Goal: Task Accomplishment & Management: Manage account settings

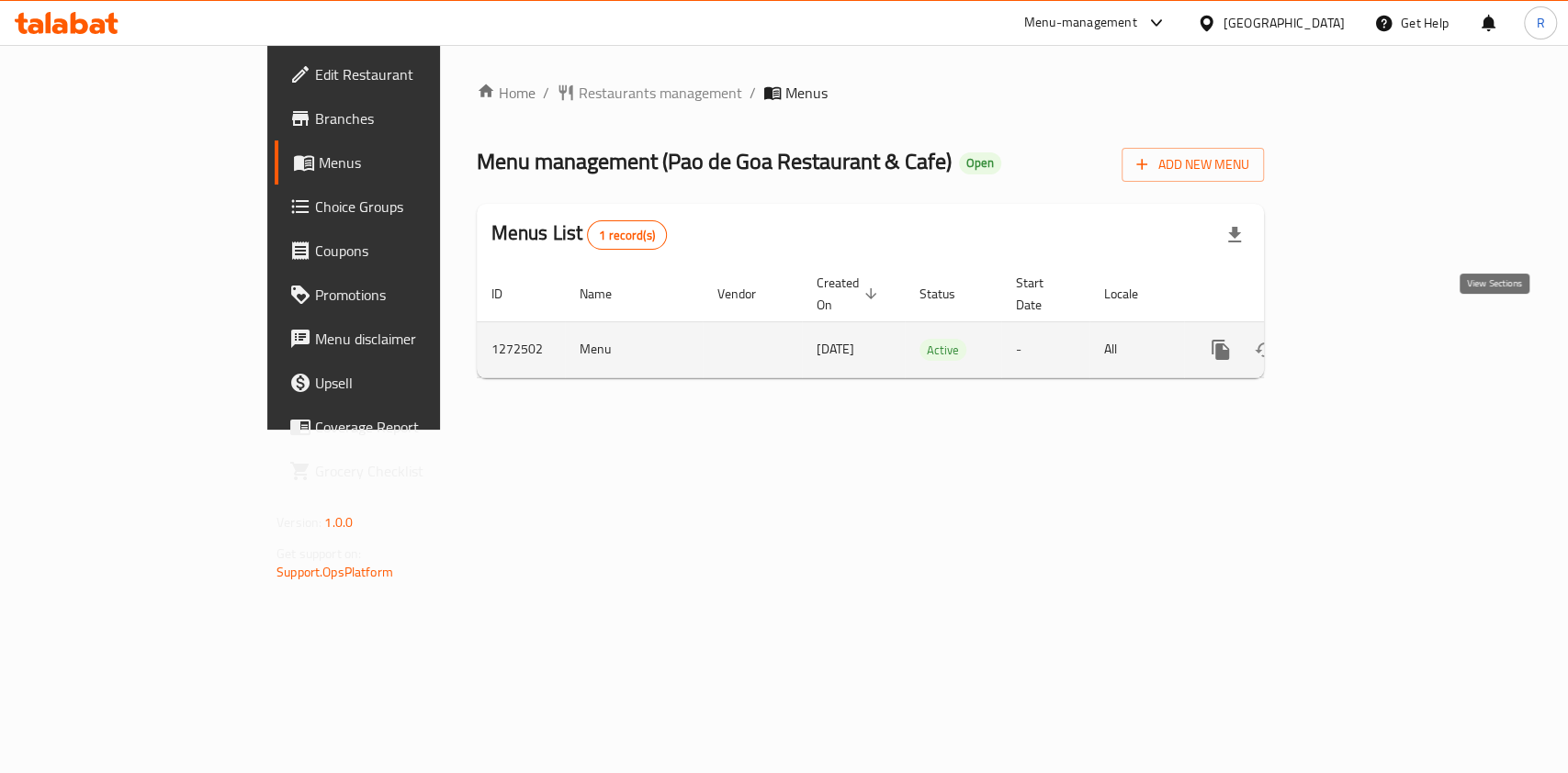
click at [1361, 342] on icon "enhanced table" at bounding box center [1353, 350] width 17 height 17
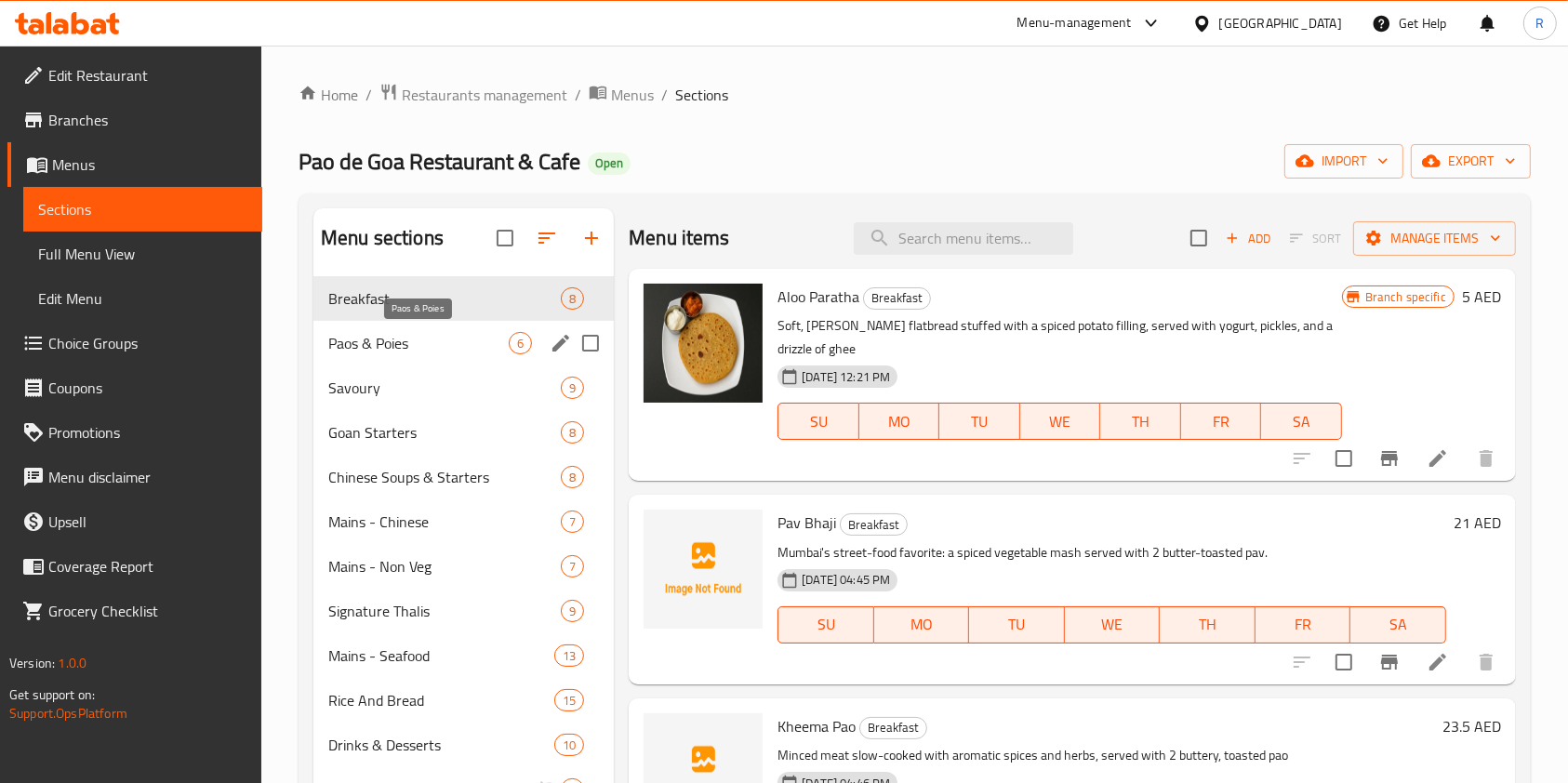
click at [430, 346] on span "Paos & Poies" at bounding box center [418, 342] width 180 height 22
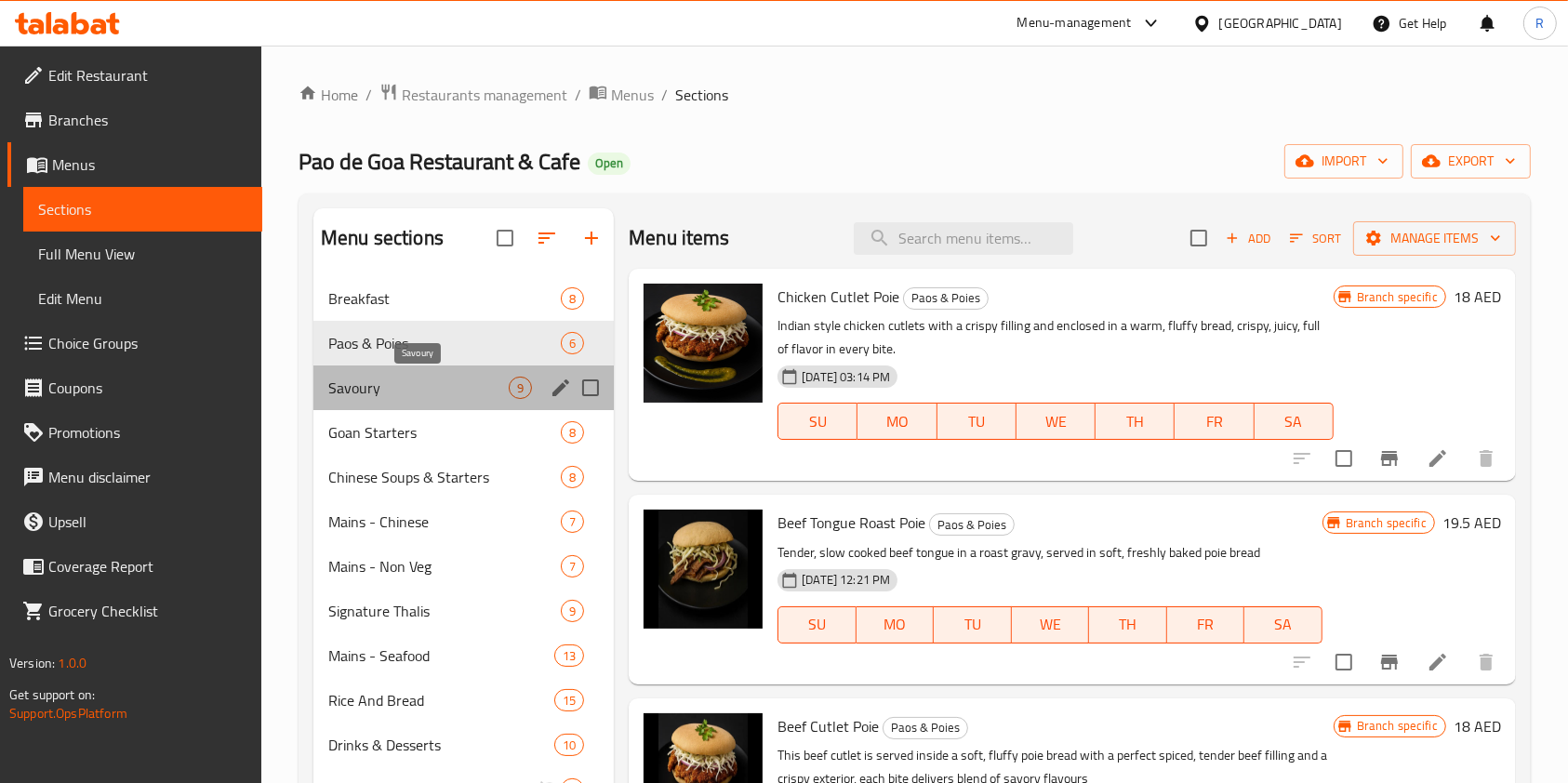
click at [422, 383] on span "Savoury" at bounding box center [418, 387] width 180 height 22
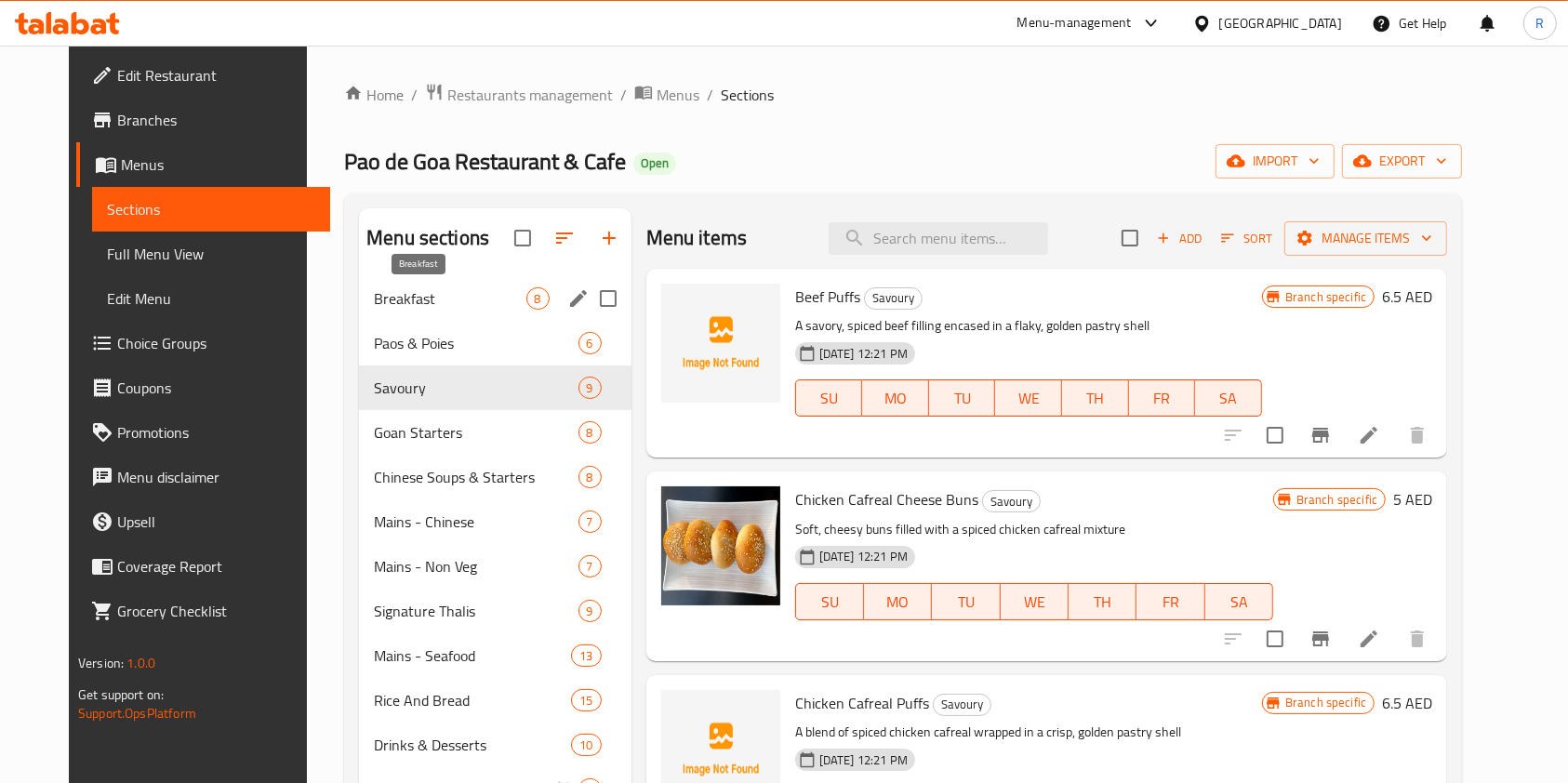
click at [433, 301] on span "Breakfast" at bounding box center [449, 298] width 152 height 22
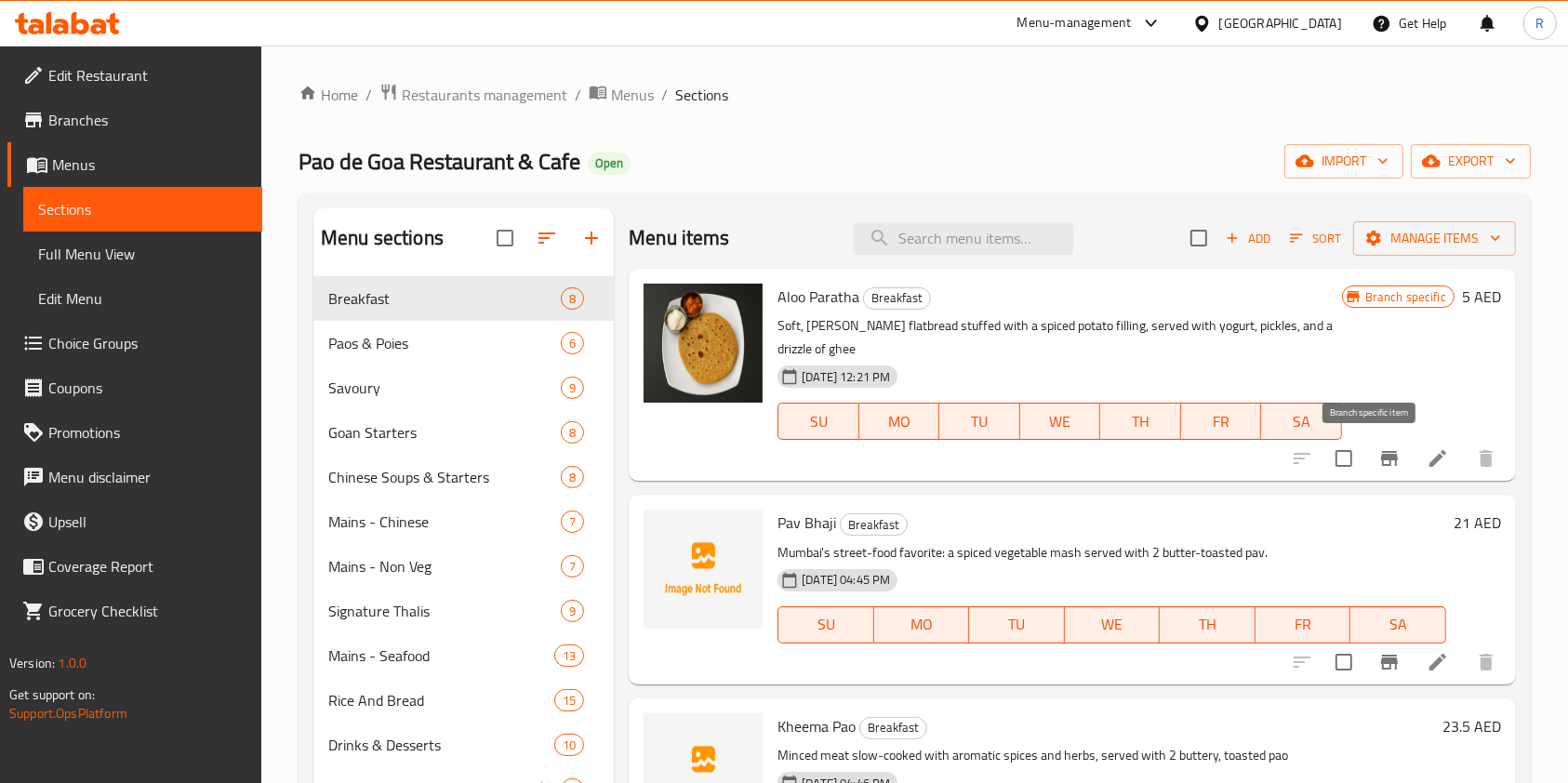
click at [1381, 451] on icon "Branch-specific-item" at bounding box center [1390, 459] width 17 height 15
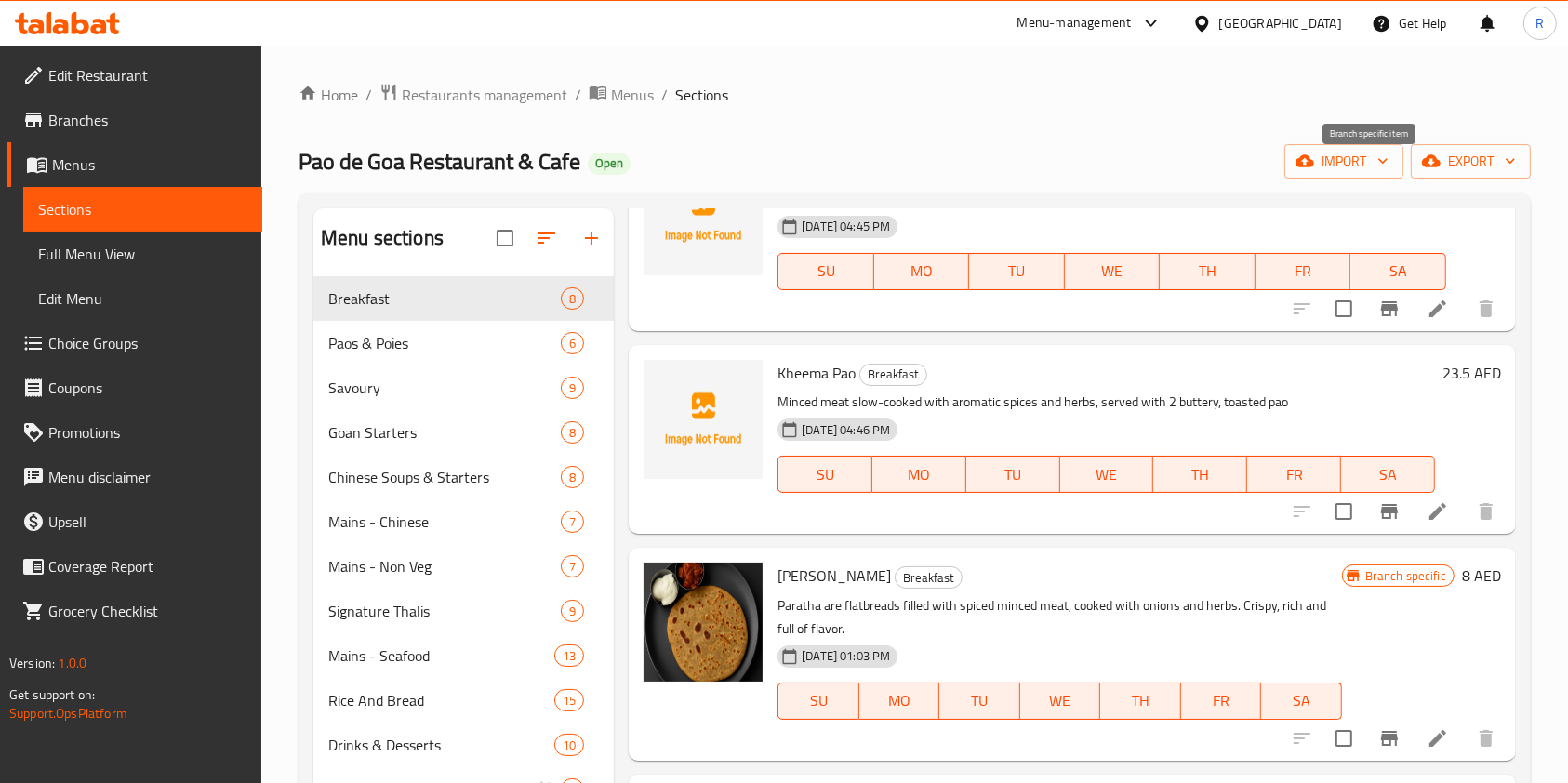
scroll to position [496, 0]
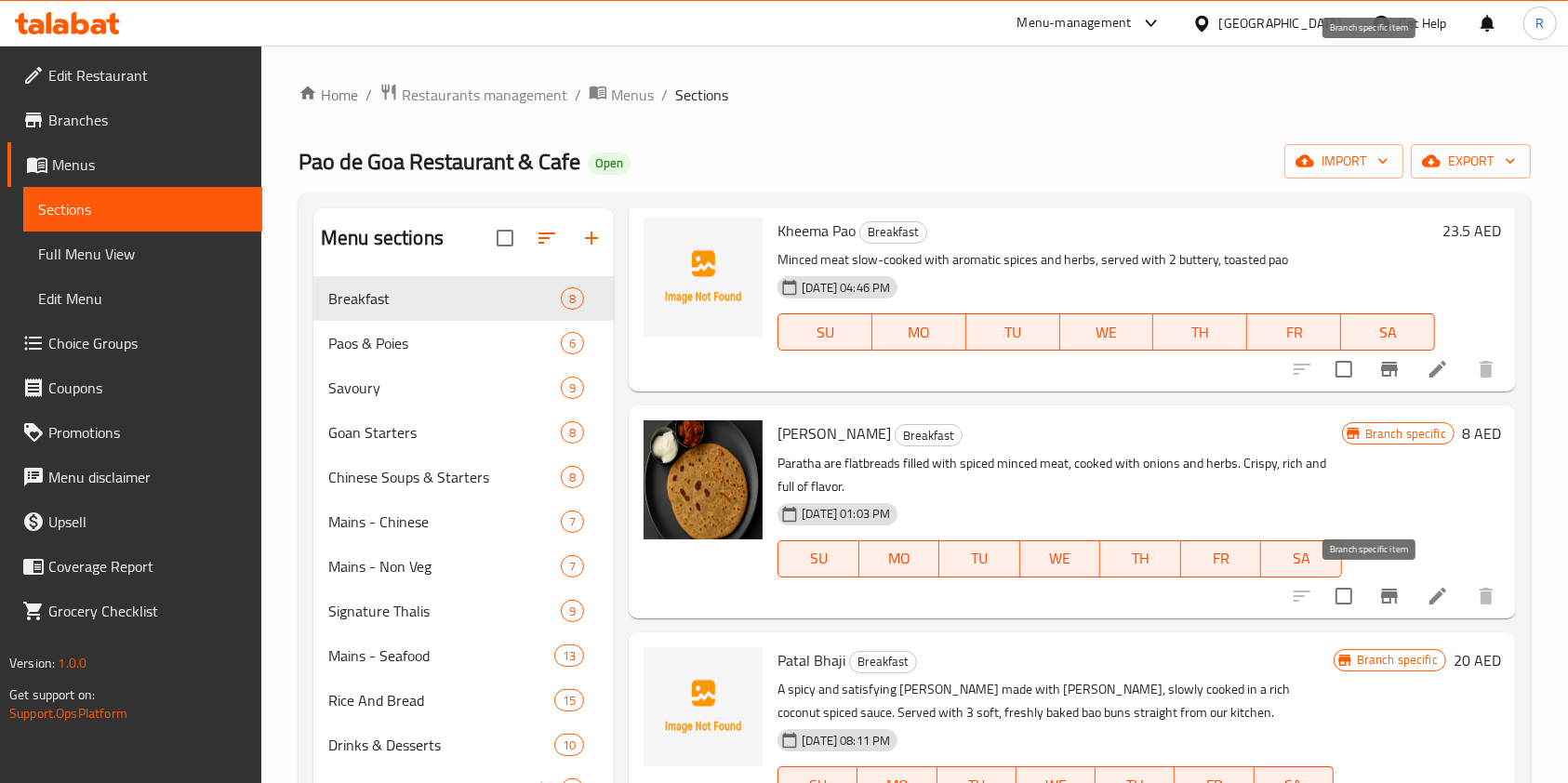
click at [1378, 585] on icon "Branch-specific-item" at bounding box center [1389, 595] width 22 height 22
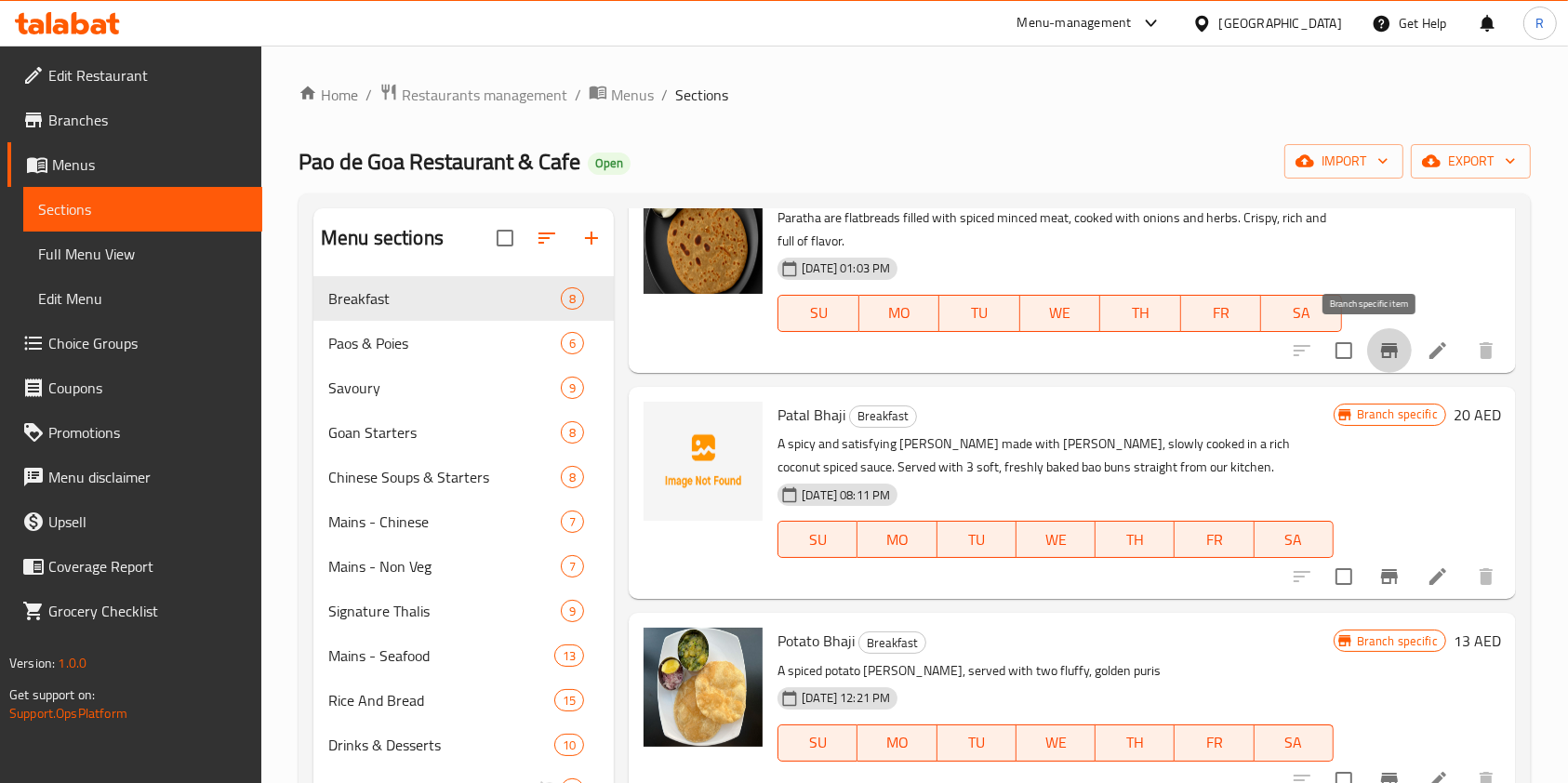
scroll to position [744, 0]
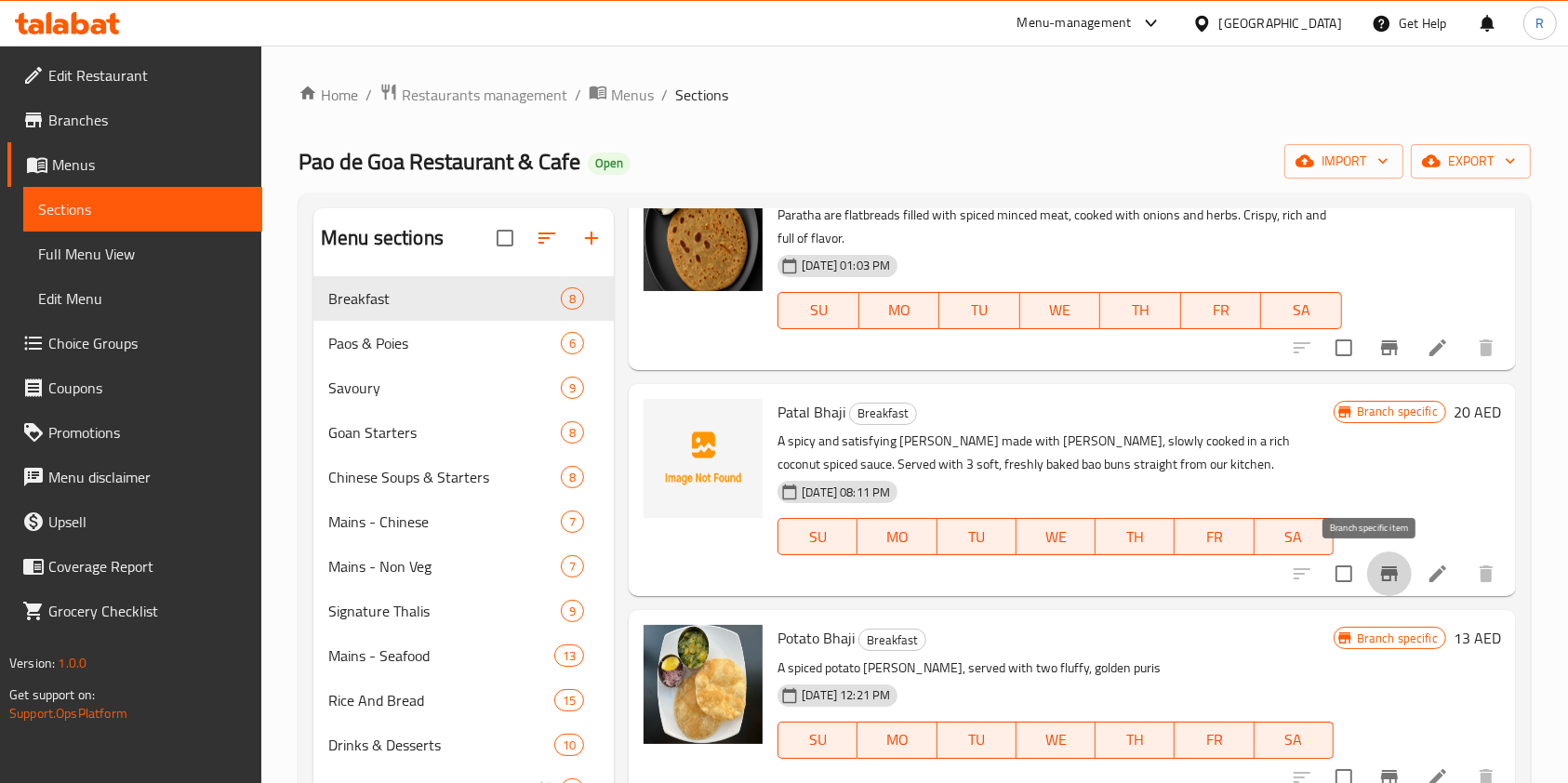
click at [1381, 571] on icon "Branch-specific-item" at bounding box center [1390, 574] width 17 height 15
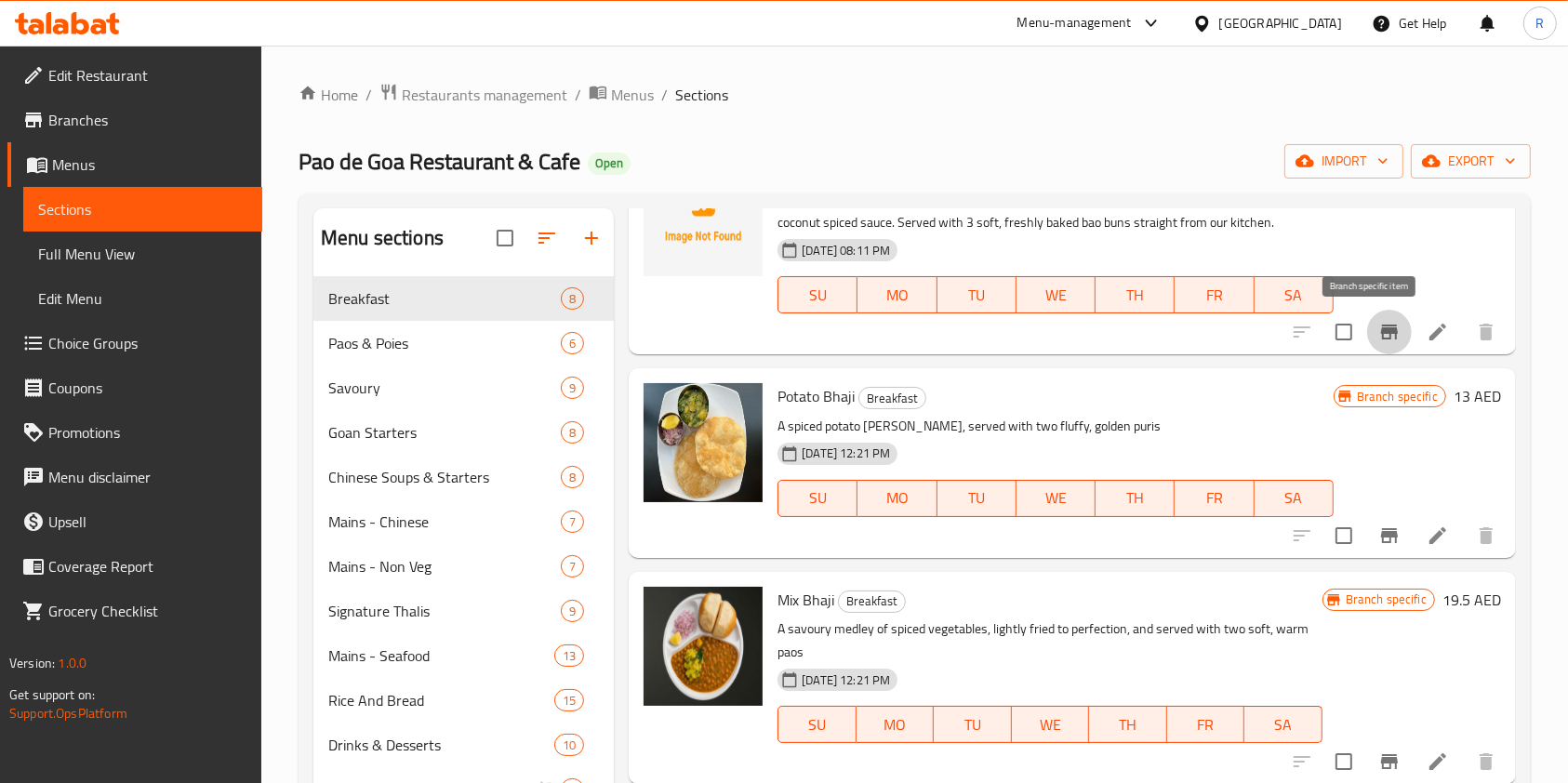
scroll to position [992, 0]
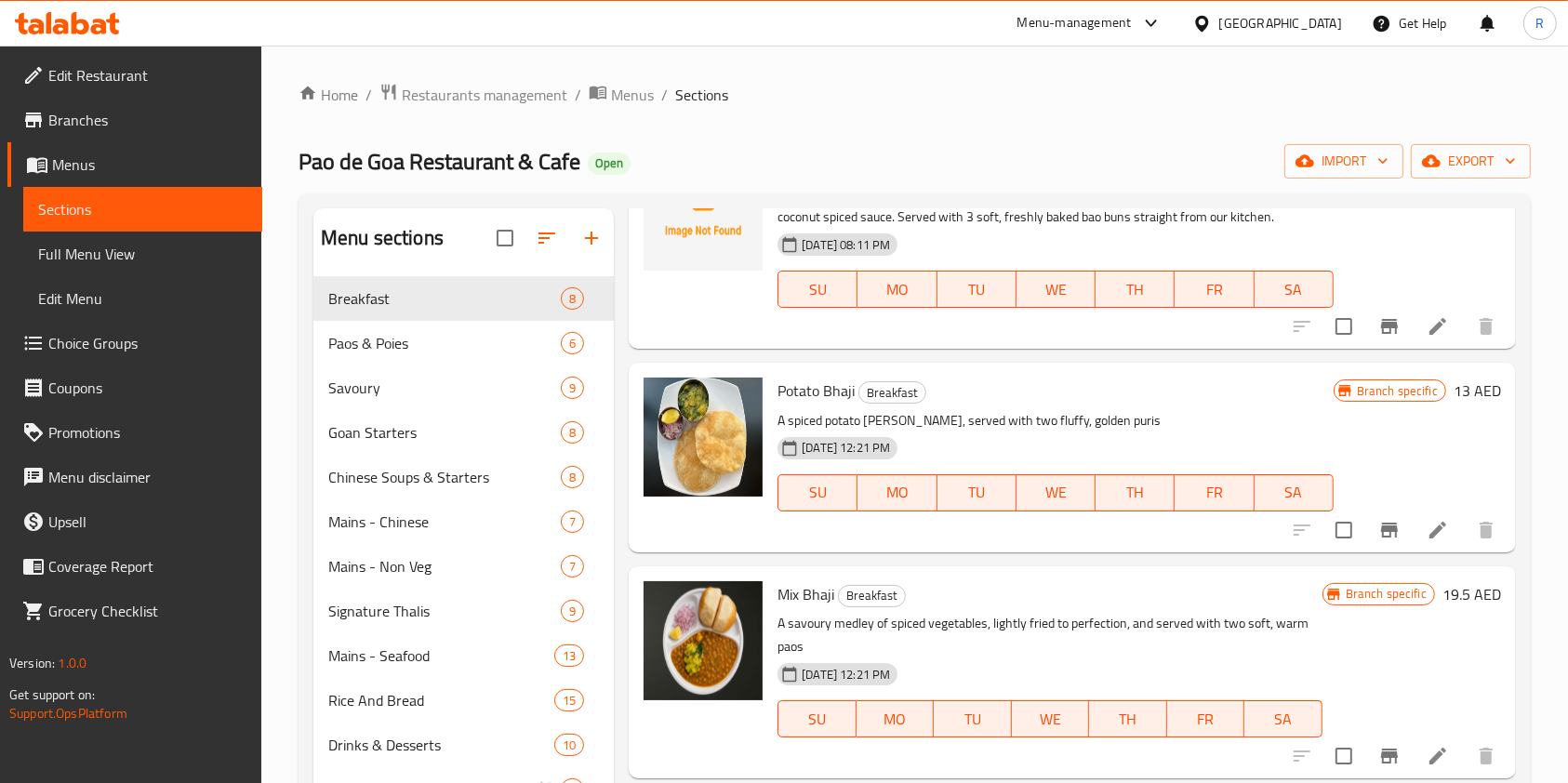
click at [998, 425] on p "A spiced potato curry, served with two fluffy, golden puris" at bounding box center [1055, 421] width 555 height 23
copy div "A spiced potato curry, served with two fluffy, golden puris"
click at [812, 589] on span "Mix Bhaji" at bounding box center [805, 594] width 56 height 28
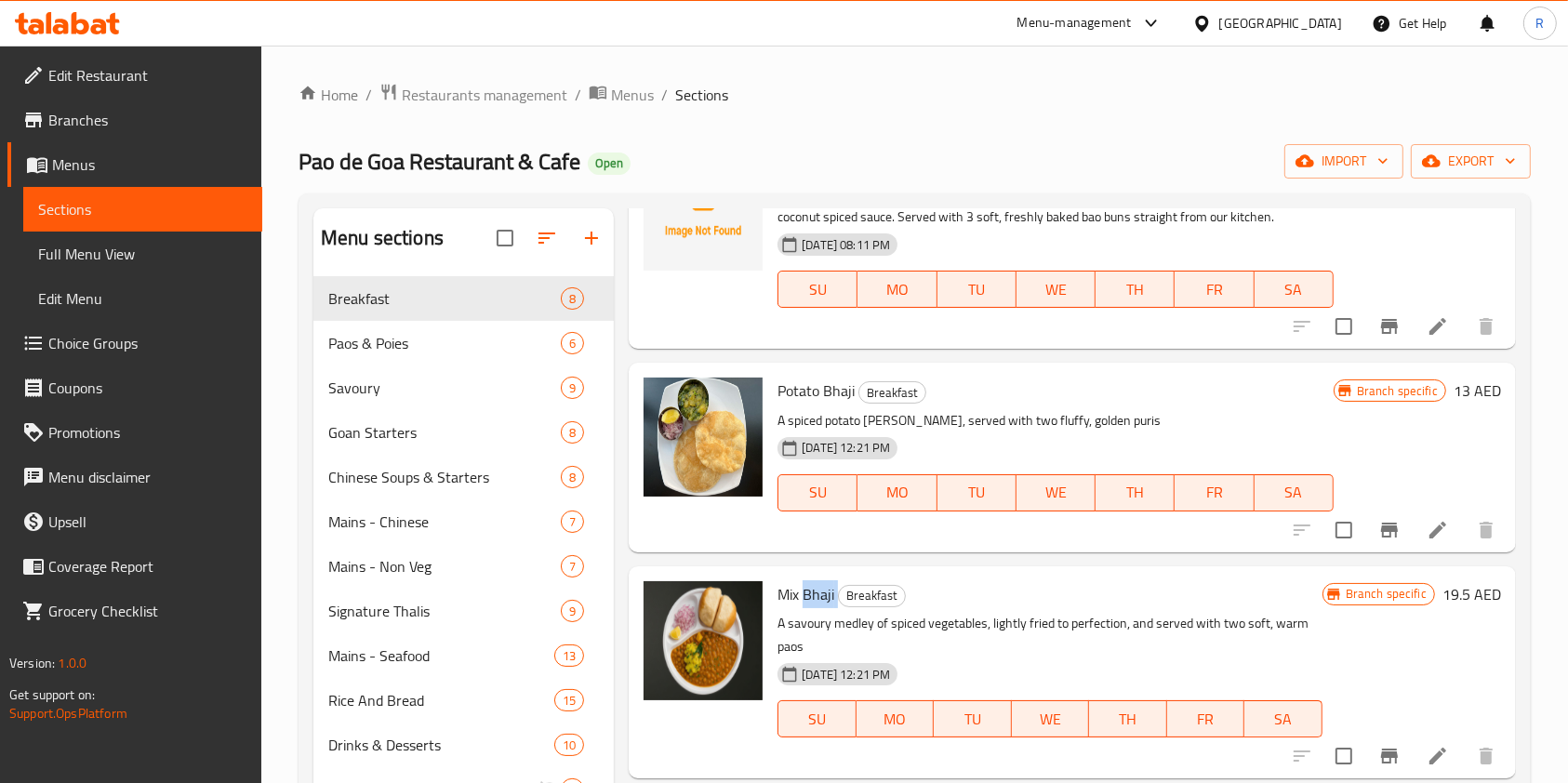
click at [812, 589] on span "Mix Bhaji" at bounding box center [805, 594] width 56 height 28
copy h6 "Mix Bhaji"
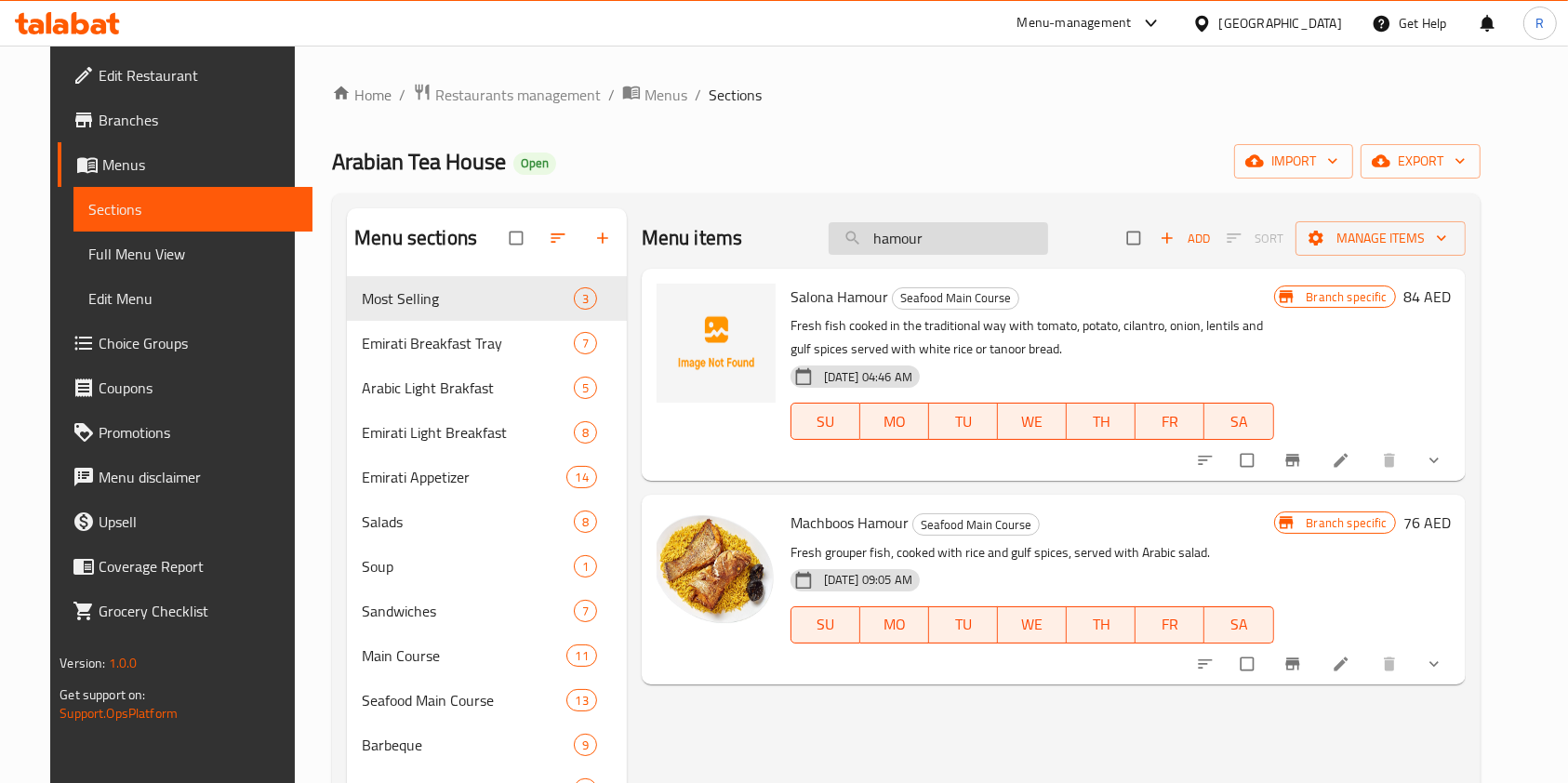
click at [1001, 237] on input "hamour" at bounding box center [939, 238] width 219 height 32
click at [816, 520] on span "Machboos Hamour" at bounding box center [850, 523] width 118 height 28
copy h6 "Machboos Hamour"
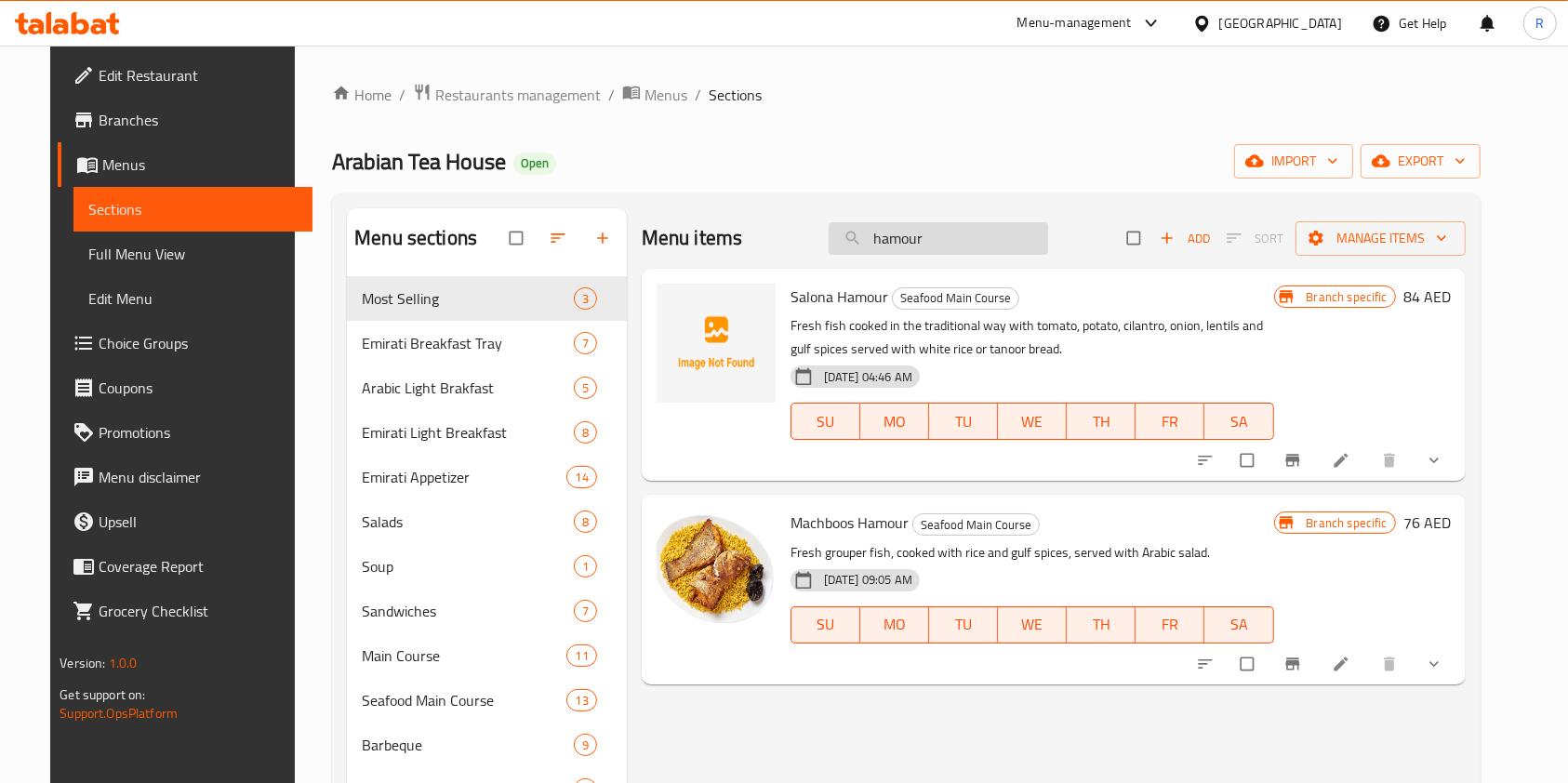
click at [1011, 237] on input "hamour" at bounding box center [939, 238] width 219 height 32
type input "v"
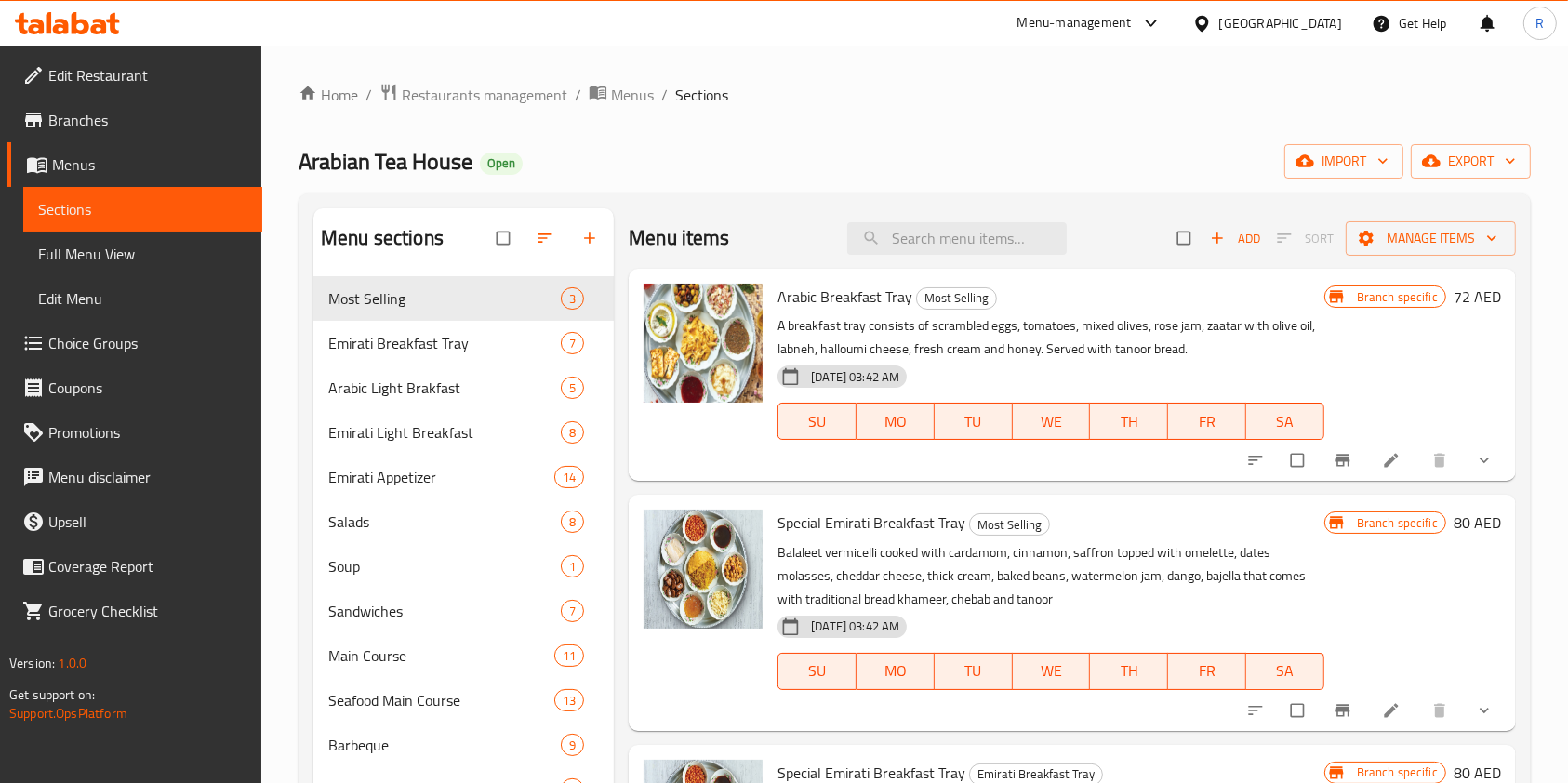
paste input "Machboos Hamour"
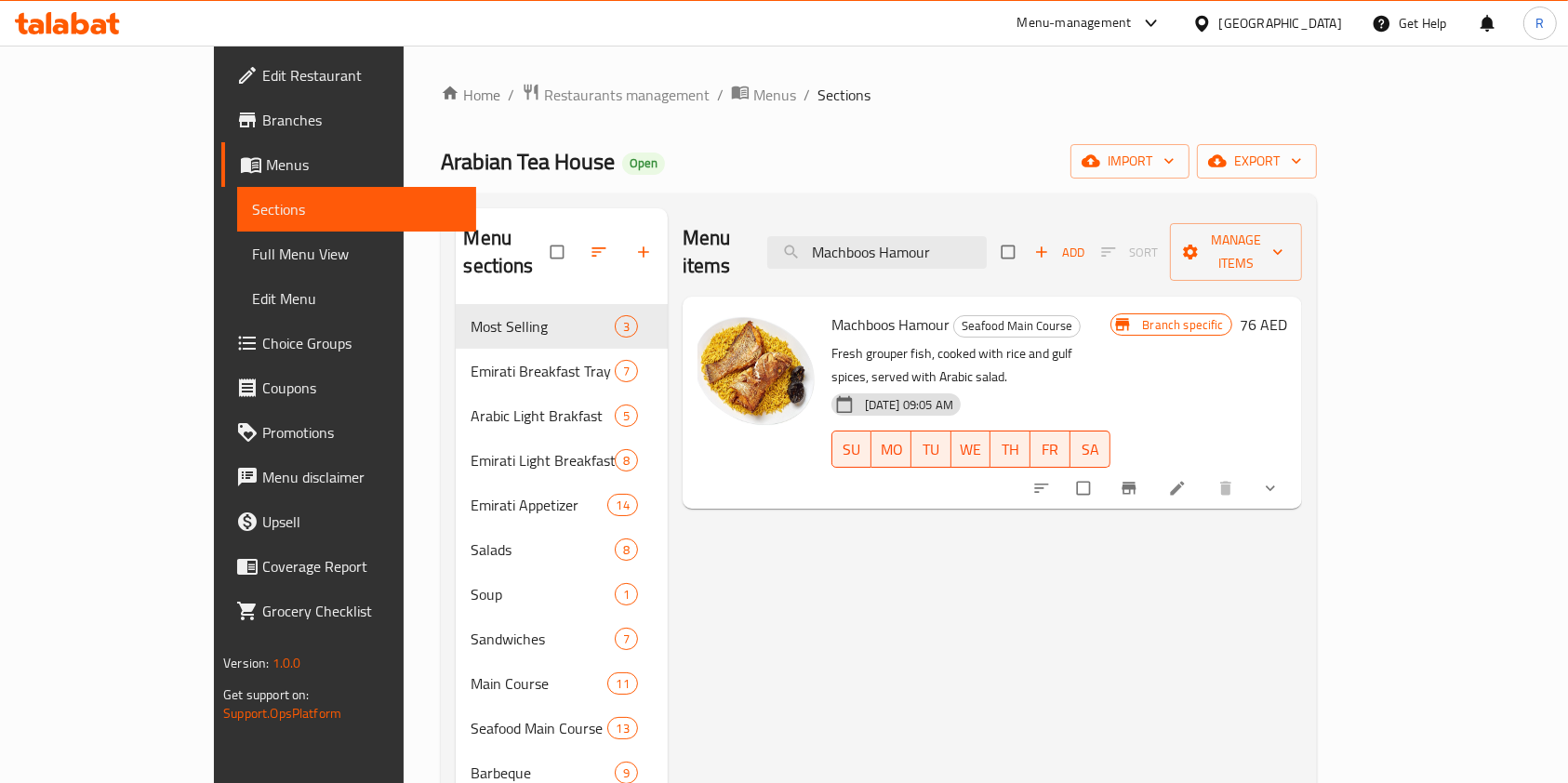
type input "Machboos Hamour"
click at [783, 330] on icon "delete image" at bounding box center [789, 337] width 11 height 14
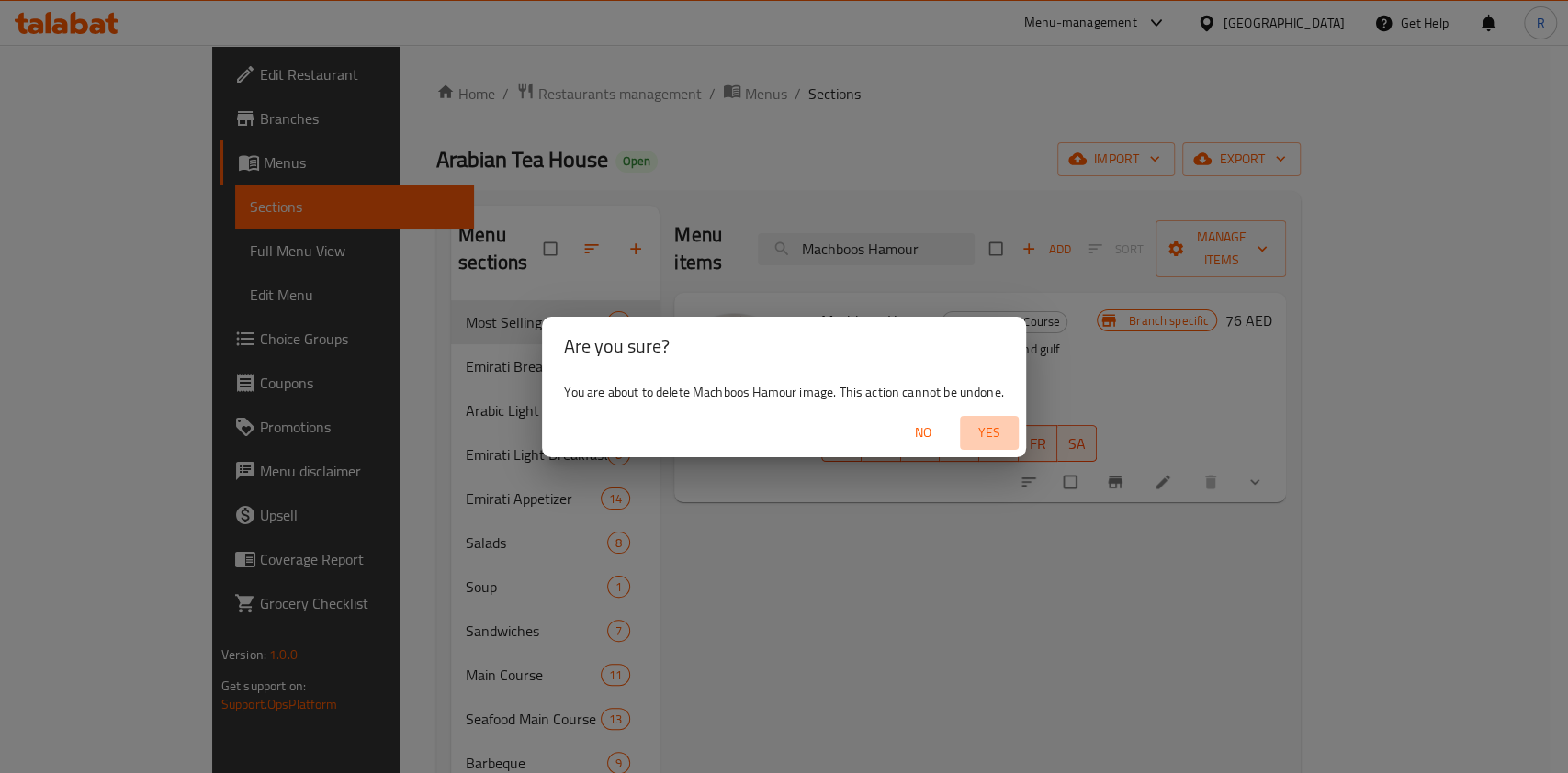
click at [990, 436] on span "Yes" at bounding box center [989, 433] width 44 height 23
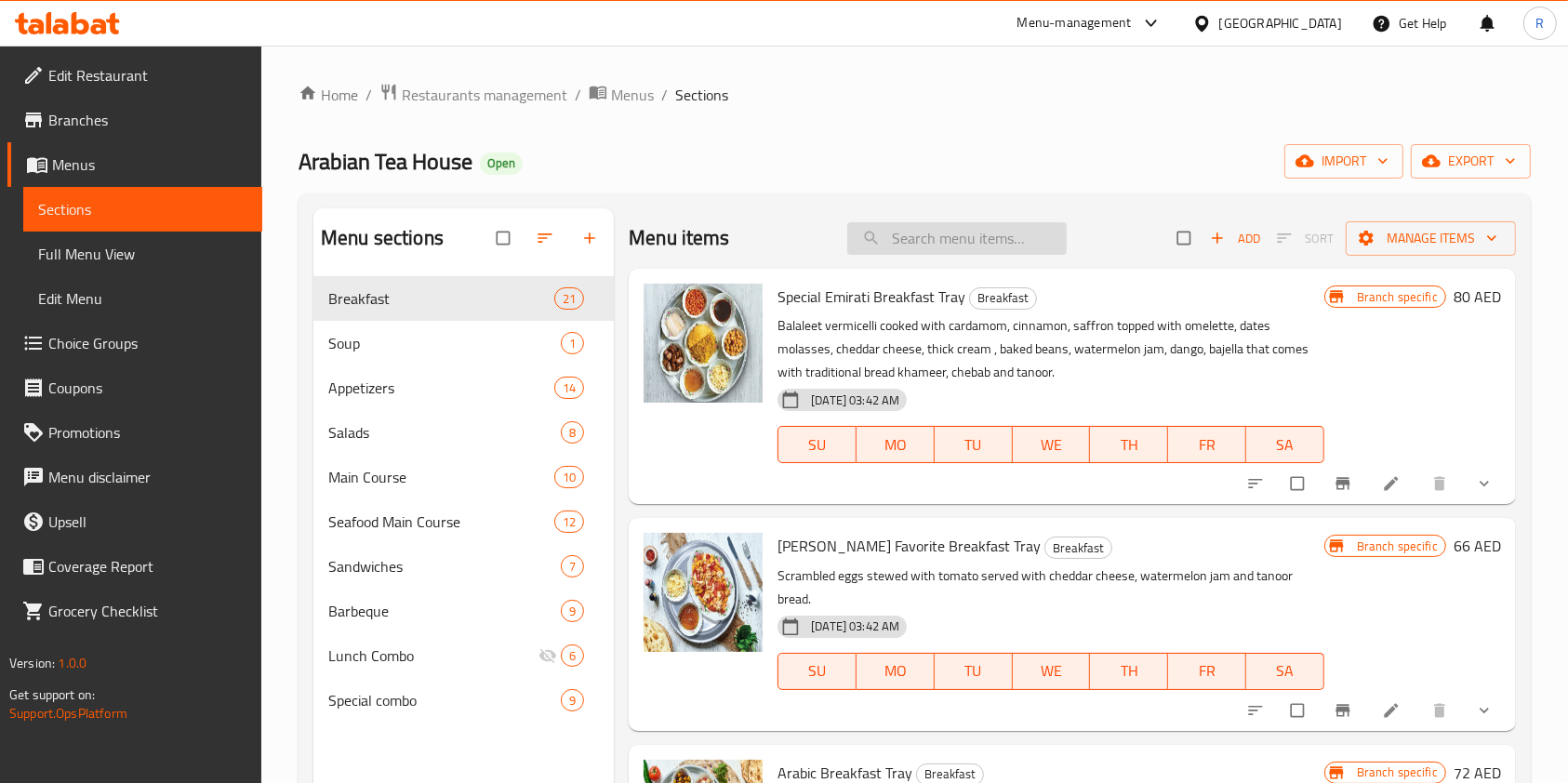
click at [954, 243] on input "search" at bounding box center [958, 238] width 219 height 32
paste input "Machboos Hamour"
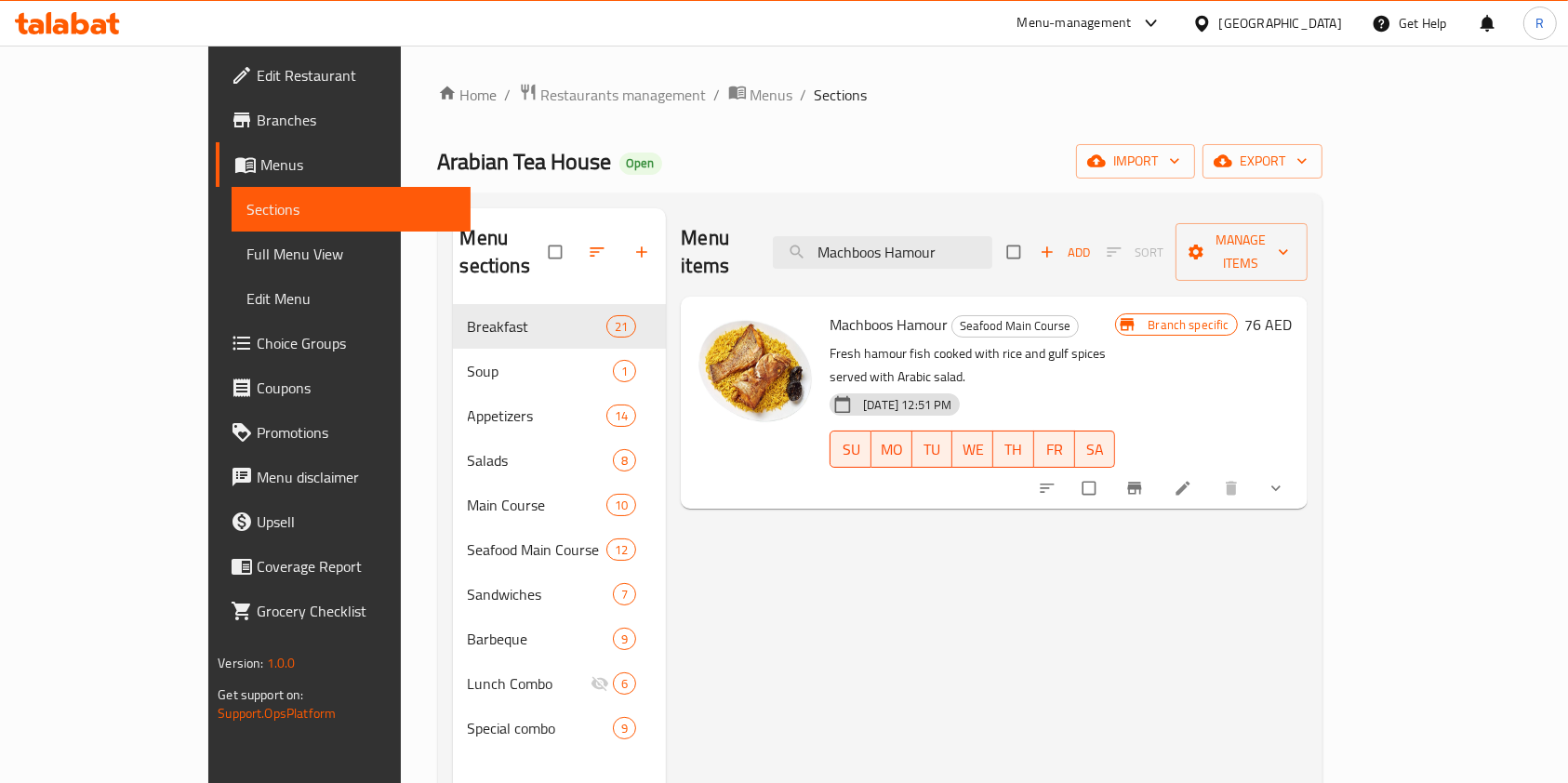
type input "Machboos Hamour"
click at [777, 328] on icon "delete image" at bounding box center [787, 338] width 19 height 19
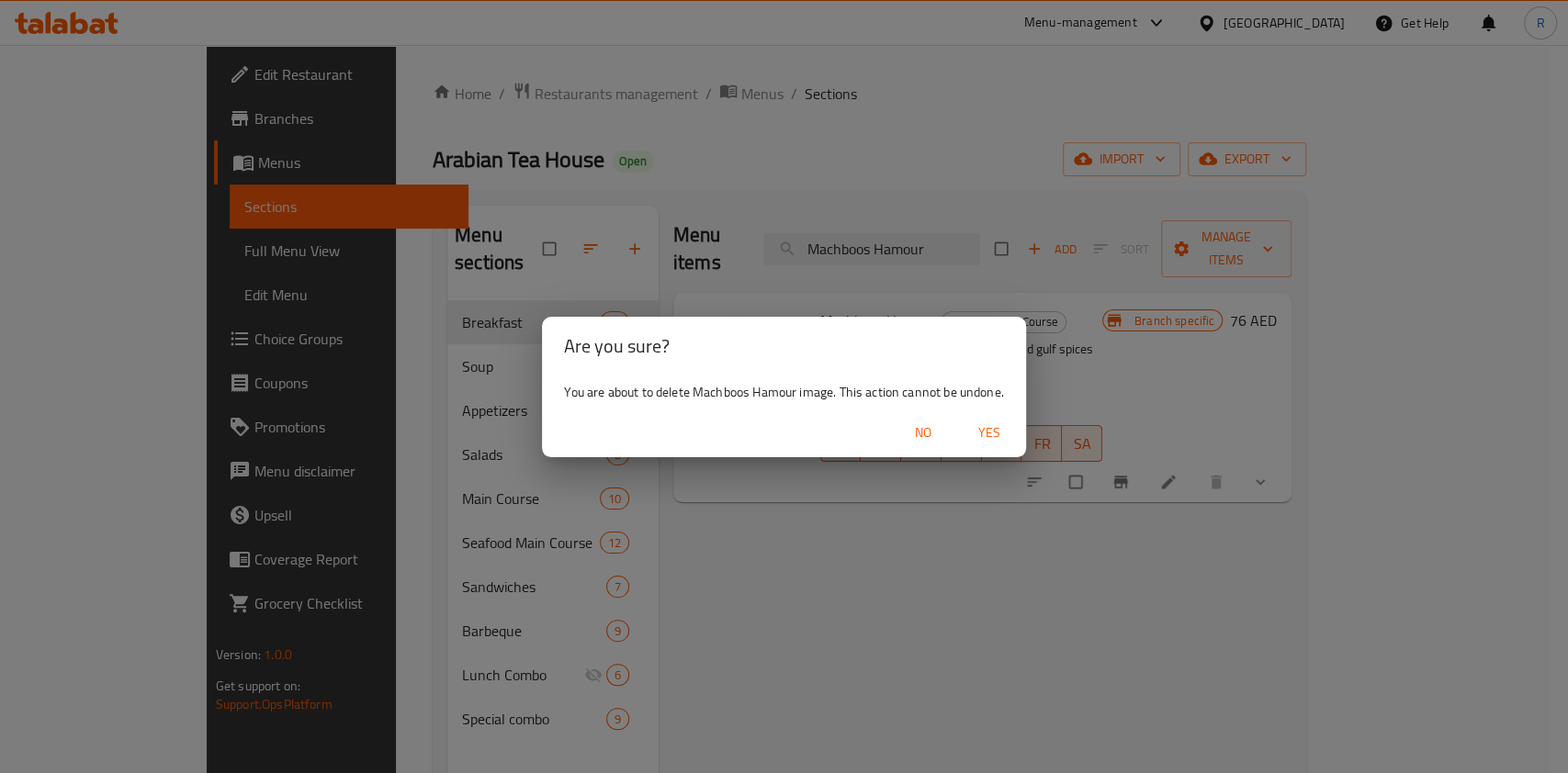
click at [984, 434] on span "Yes" at bounding box center [989, 433] width 44 height 23
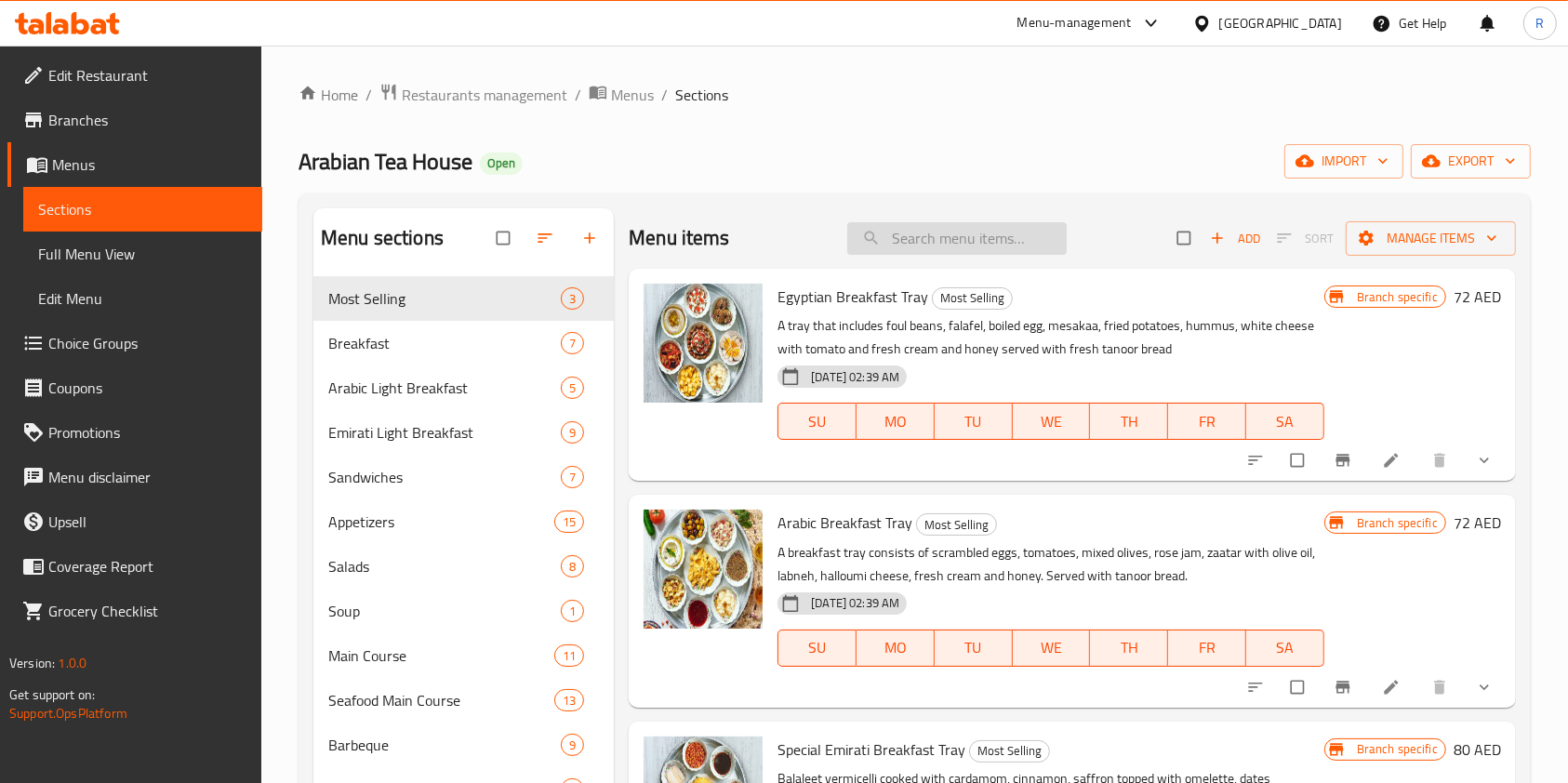
click at [998, 225] on input "search" at bounding box center [958, 238] width 219 height 32
paste input "Machboos Hamour"
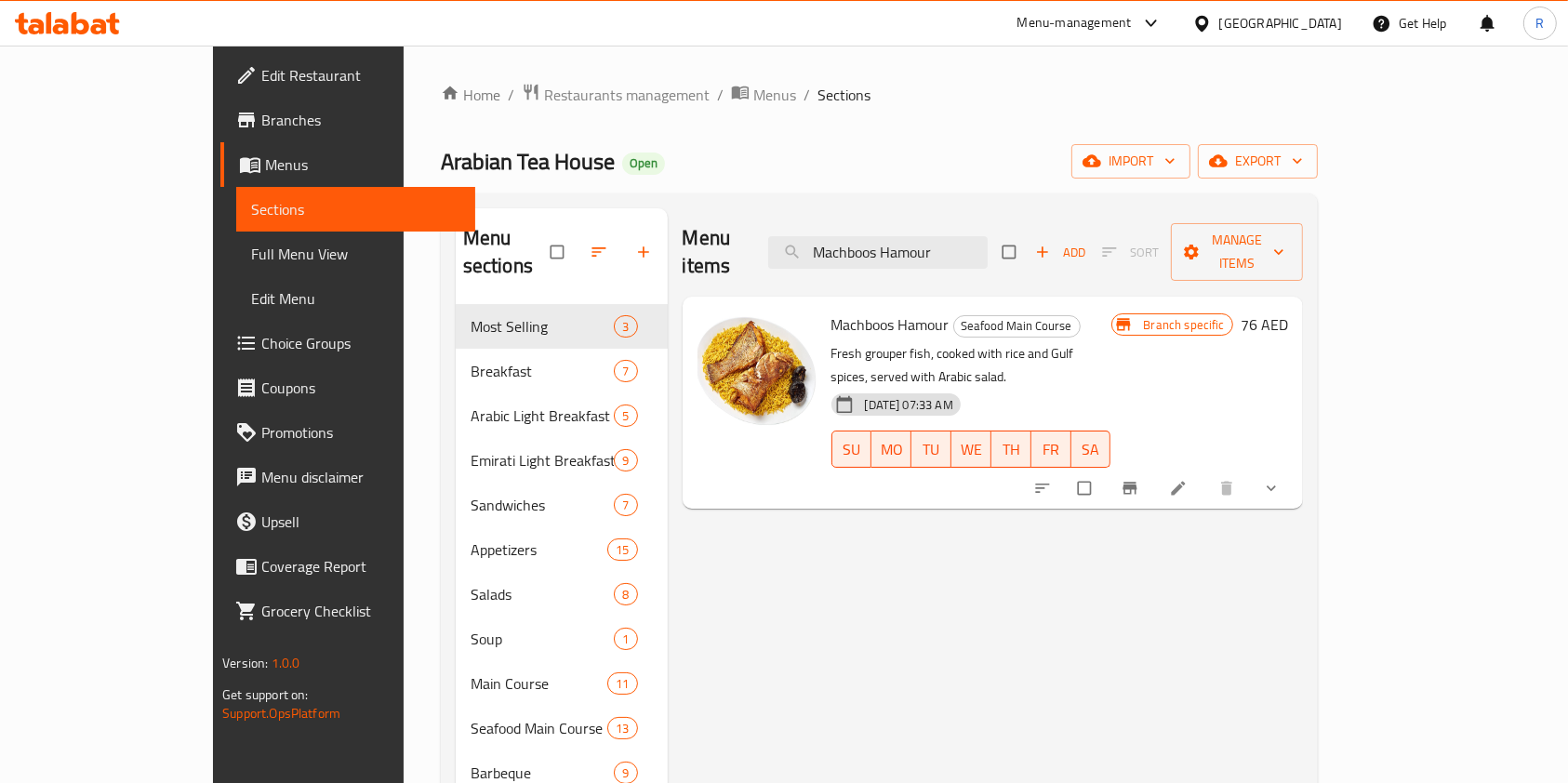
type input "Machboos Hamour"
click at [779, 328] on icon "delete image" at bounding box center [789, 338] width 19 height 19
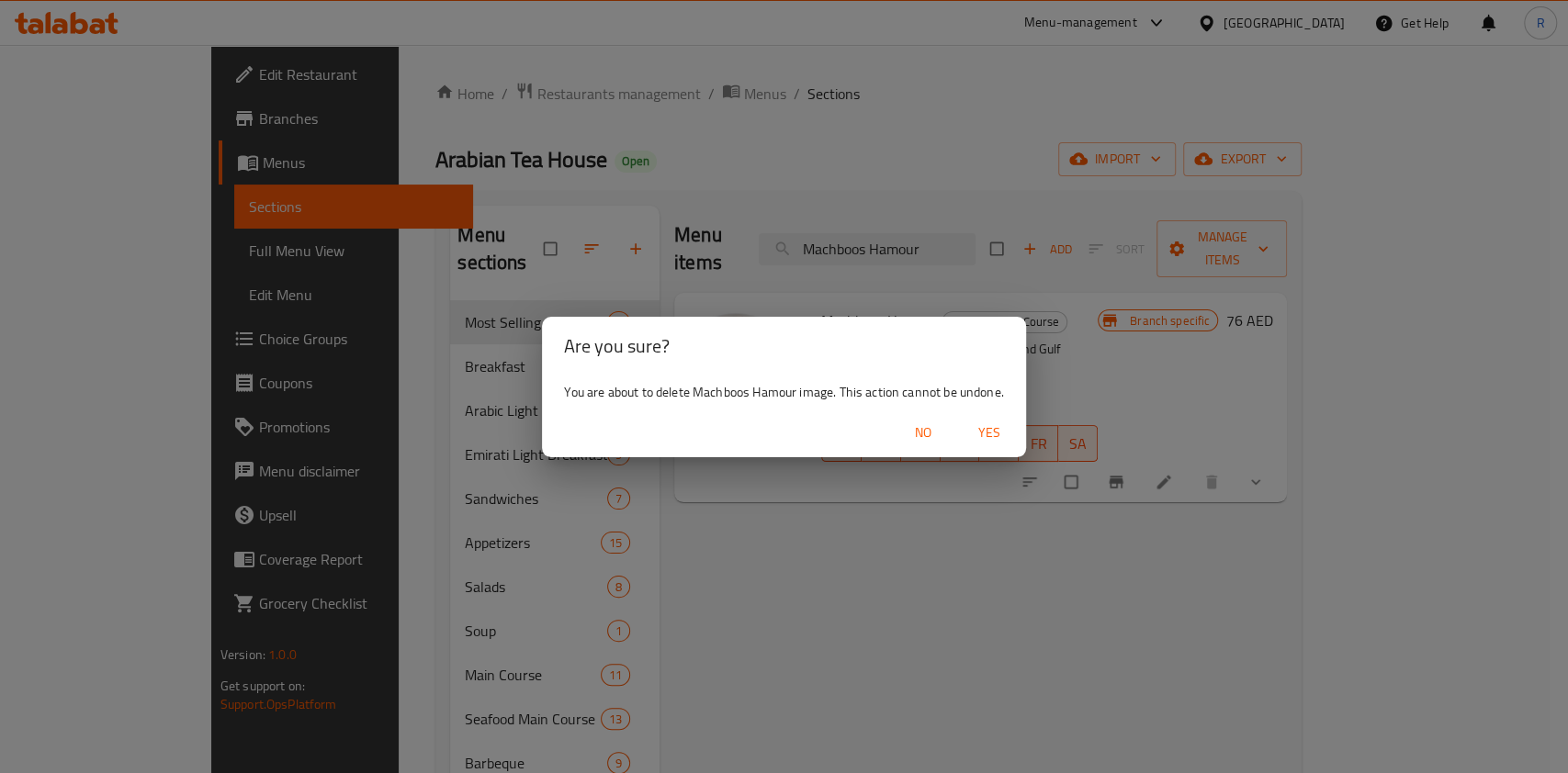
click at [979, 427] on span "Yes" at bounding box center [989, 433] width 44 height 23
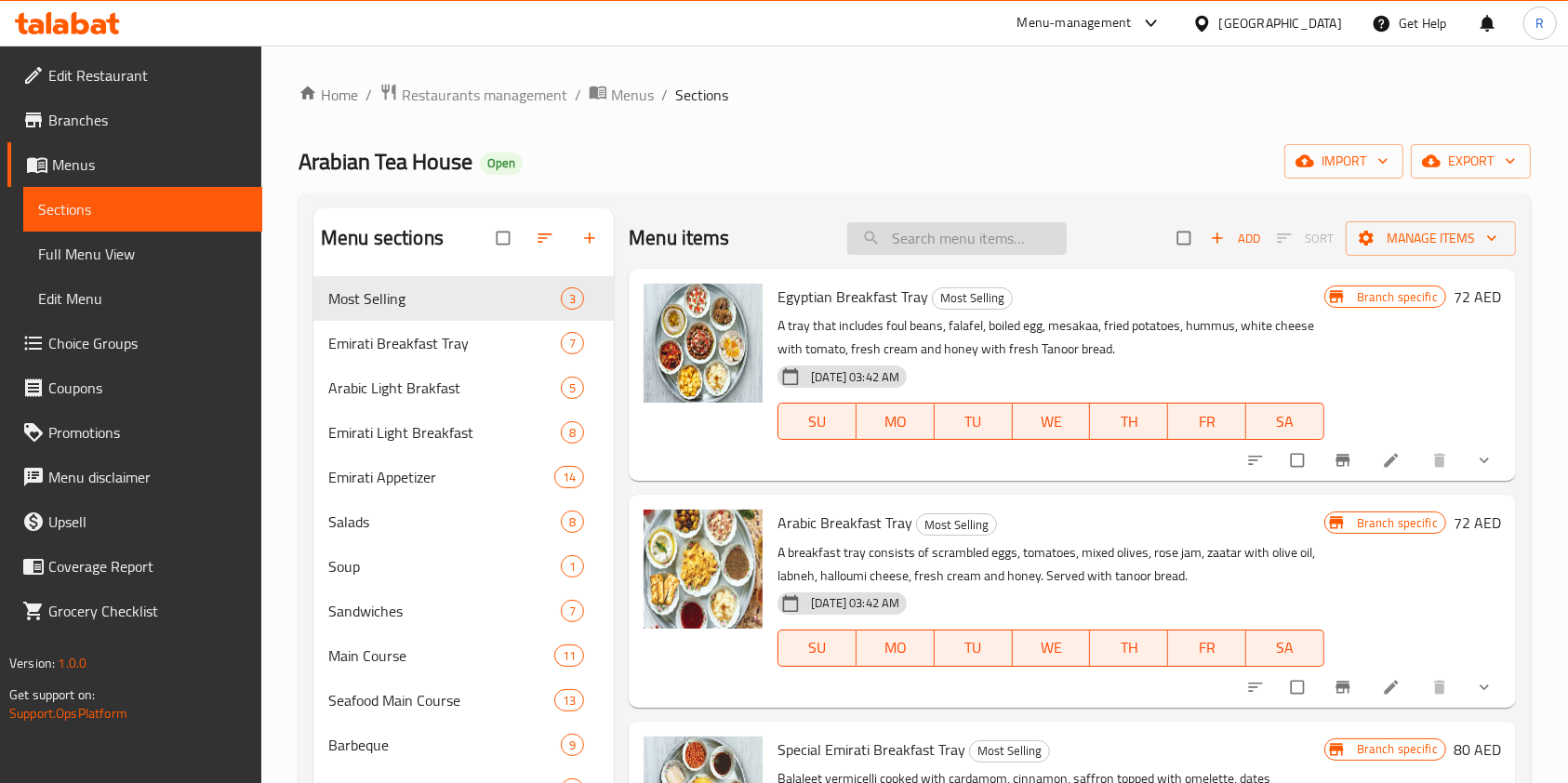
click at [966, 239] on input "search" at bounding box center [958, 238] width 219 height 32
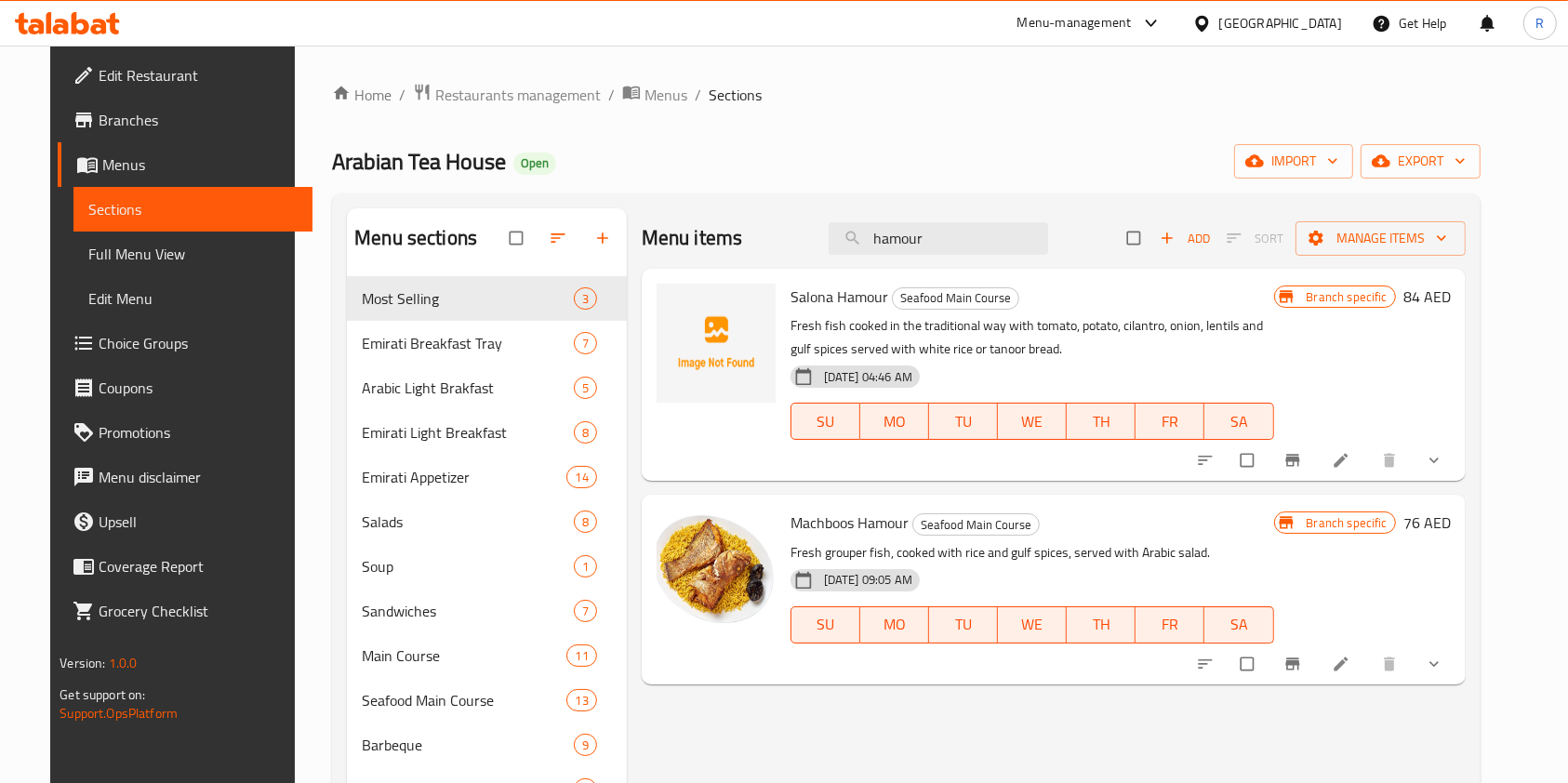
type input "hamour"
click at [1348, 665] on icon at bounding box center [1341, 664] width 14 height 14
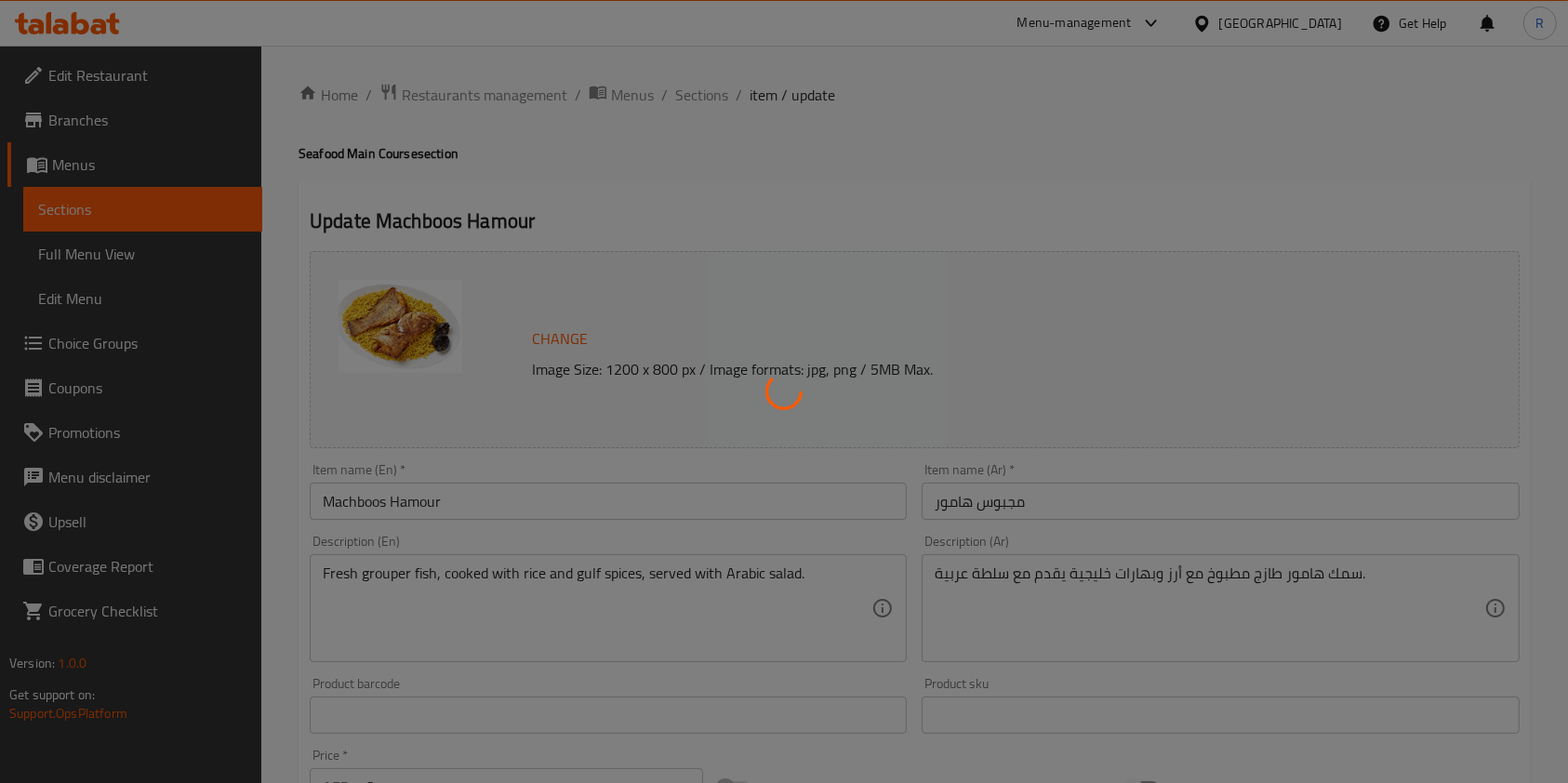
type input "مشروبات باردة"
type input "0"
type input "8"
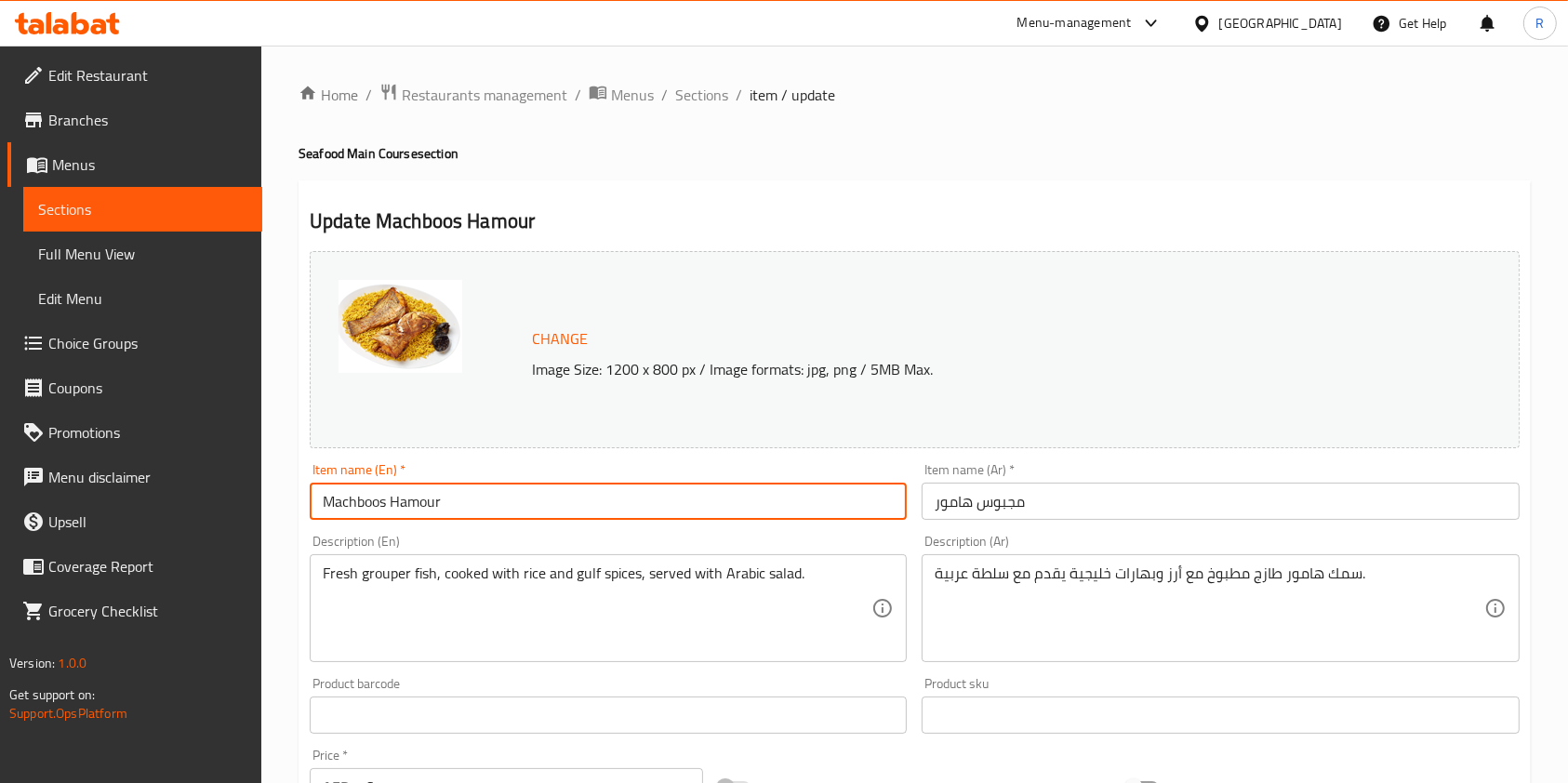
click at [573, 489] on input "Machboos Hamour" at bounding box center [609, 501] width 597 height 37
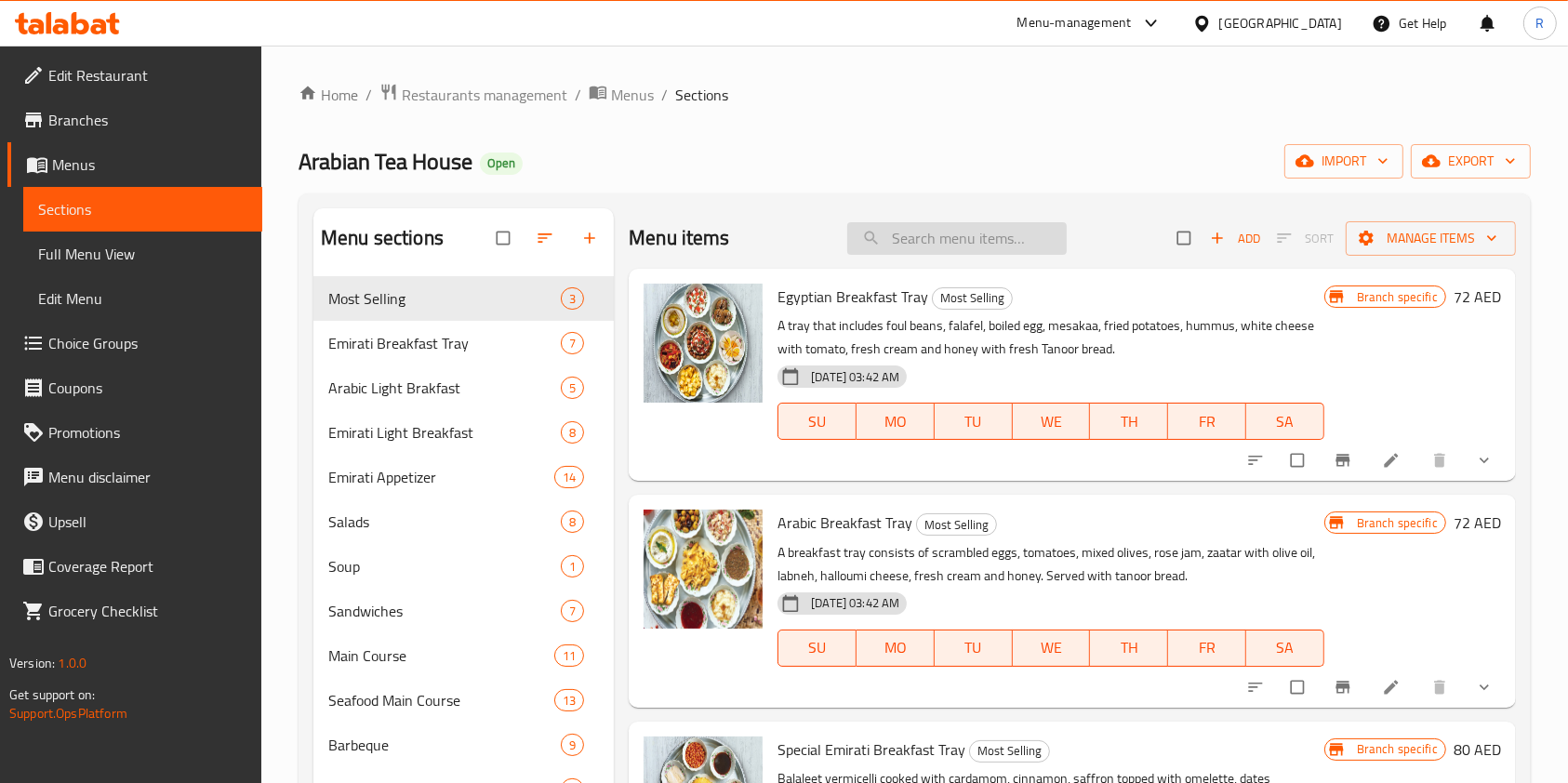
click at [916, 234] on input "search" at bounding box center [958, 238] width 219 height 32
paste input "Machboos Hamour"
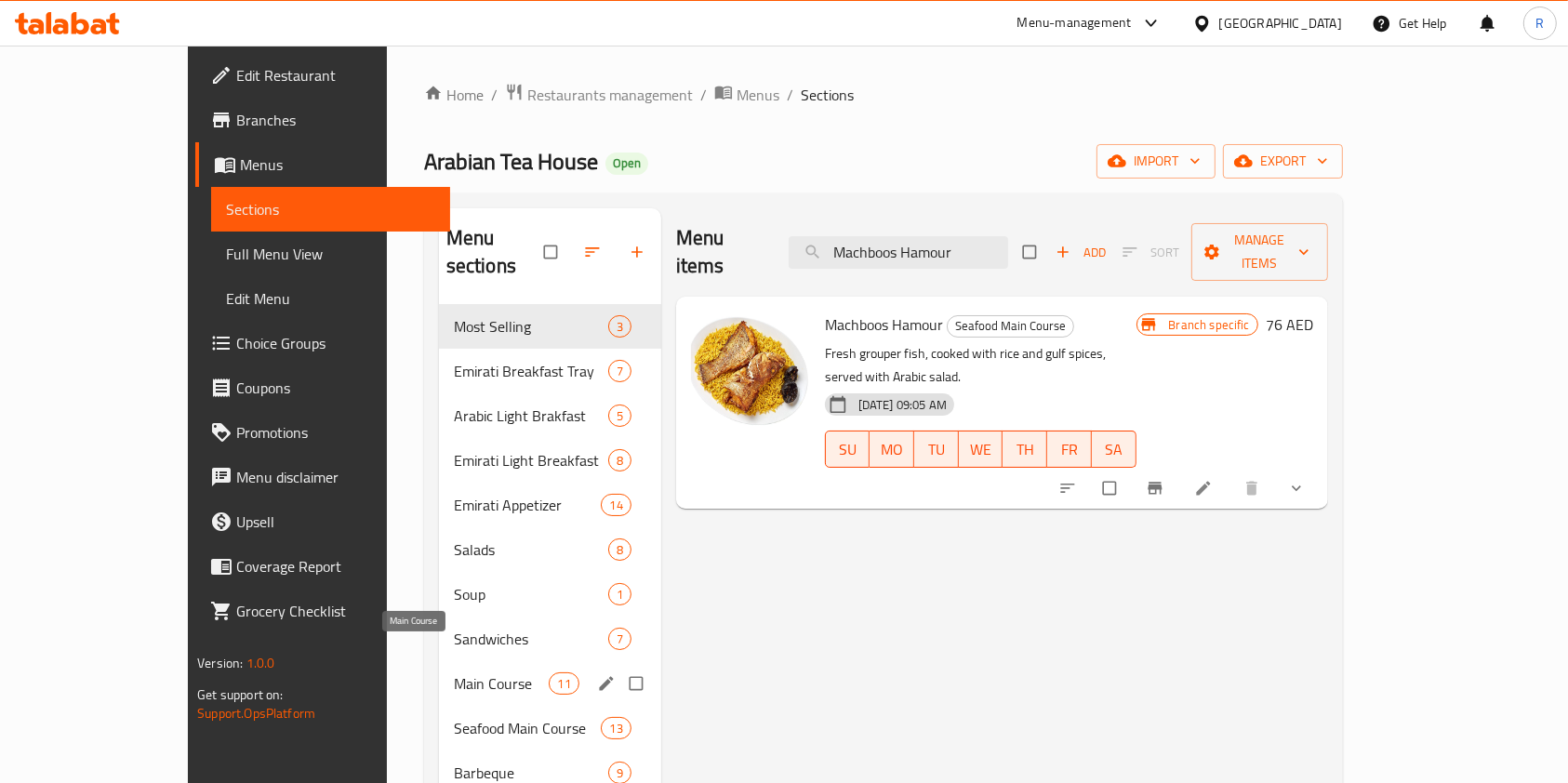
type input "Machboos Hamour"
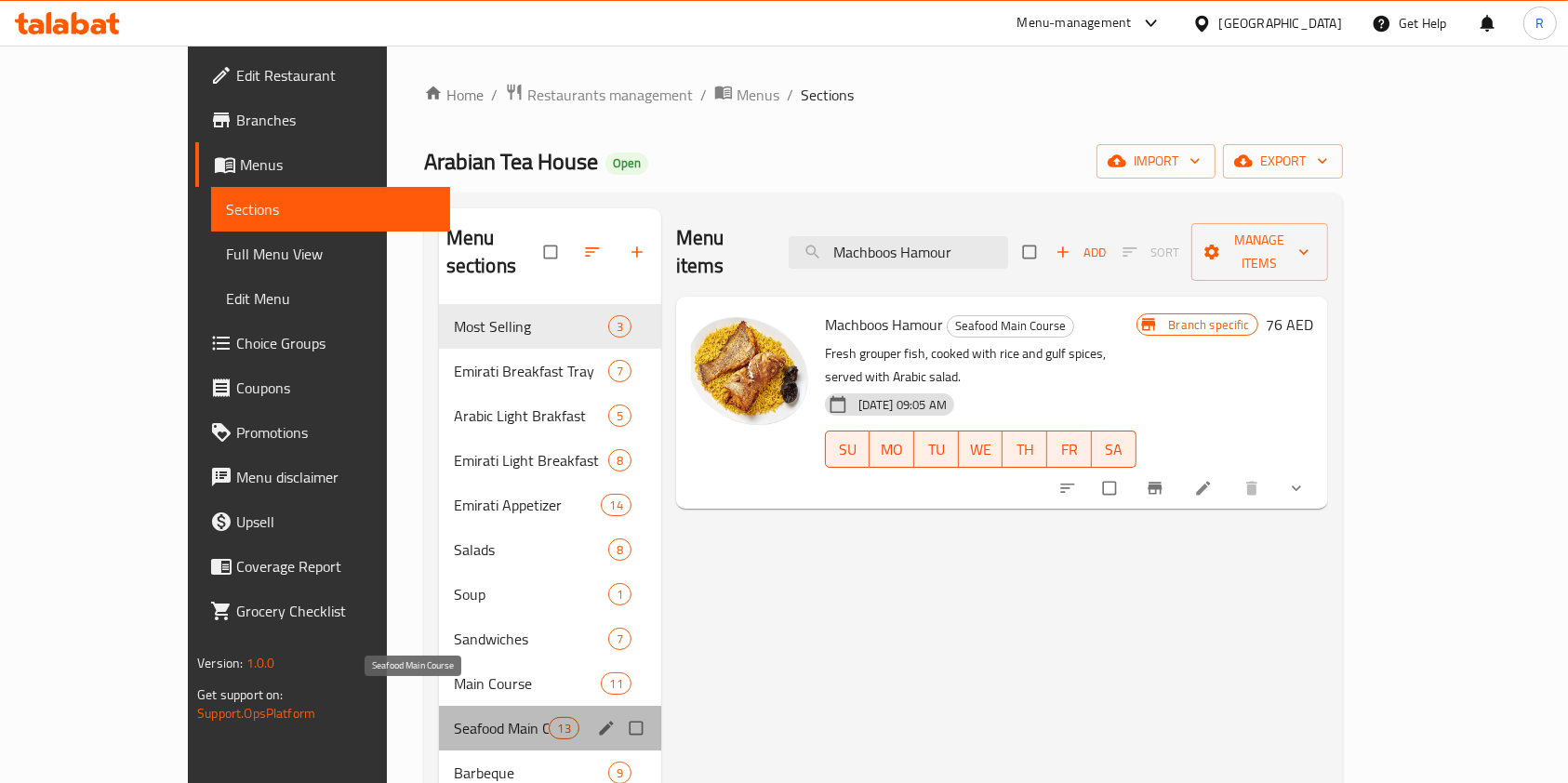
click at [454, 717] on span "Seafood Main Course" at bounding box center [502, 728] width 95 height 22
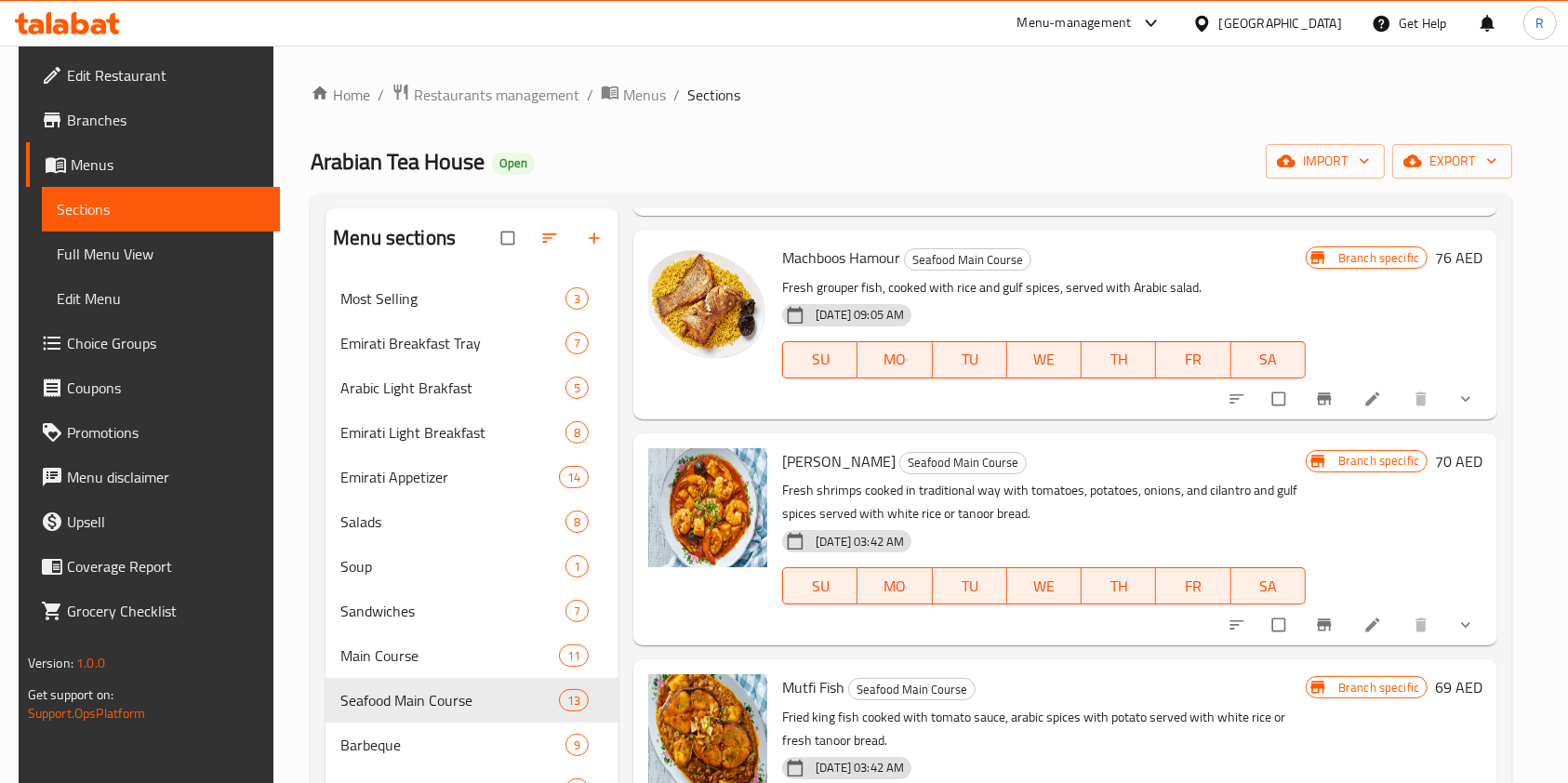
scroll to position [1116, 0]
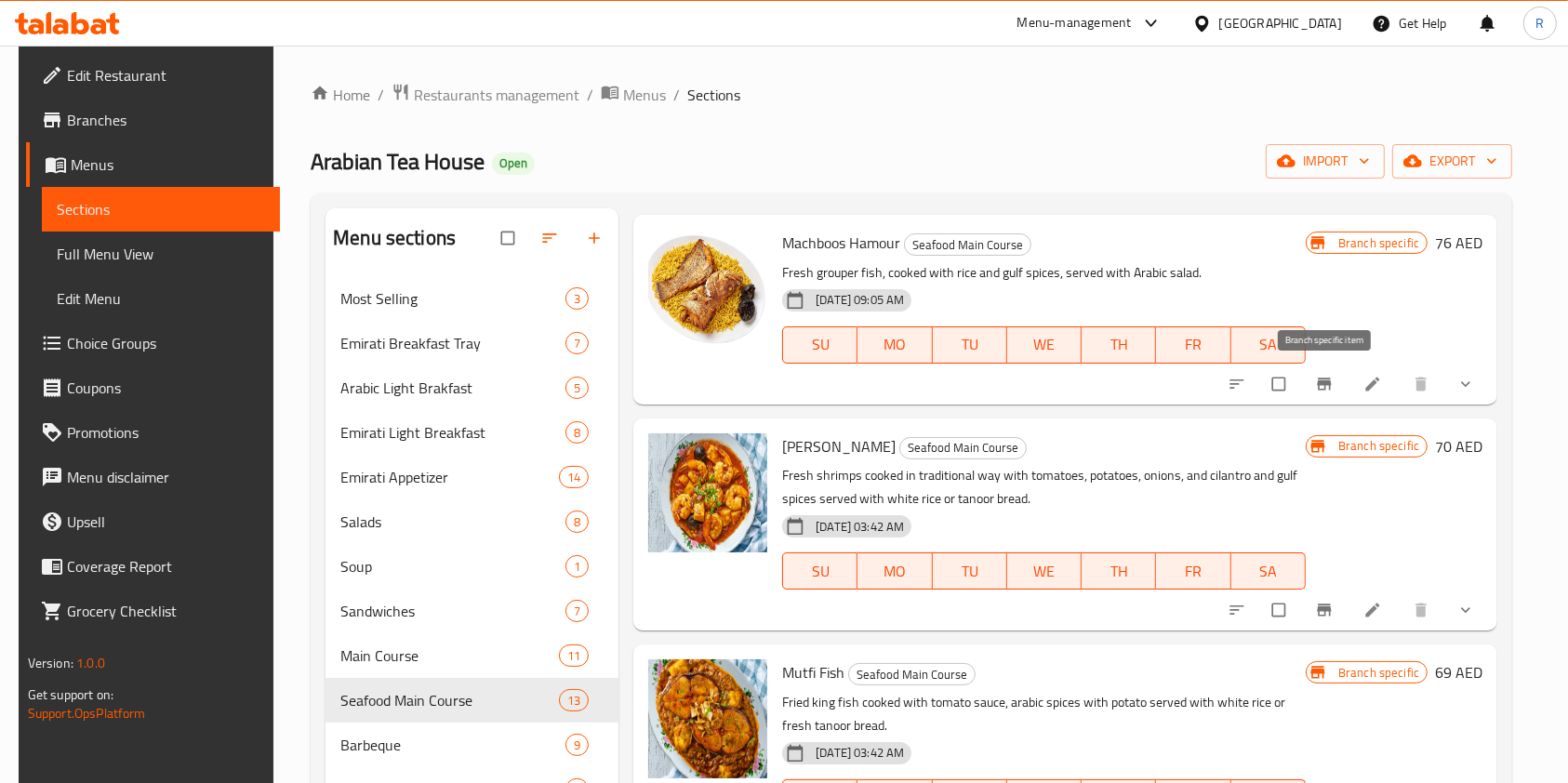
click at [1340, 383] on button "Branch-specific-item" at bounding box center [1326, 383] width 45 height 41
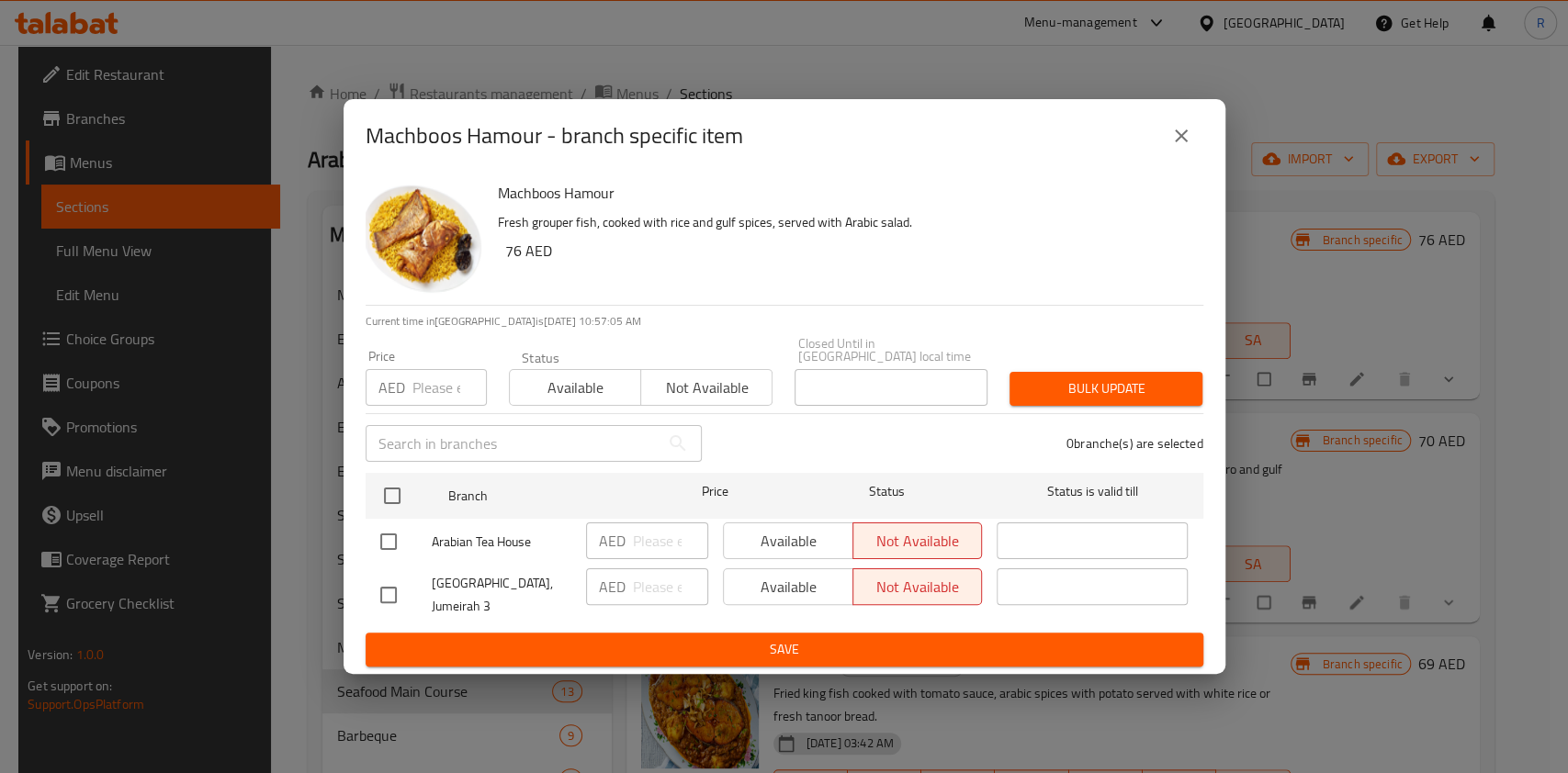
click at [1195, 124] on button "close" at bounding box center [1181, 136] width 44 height 44
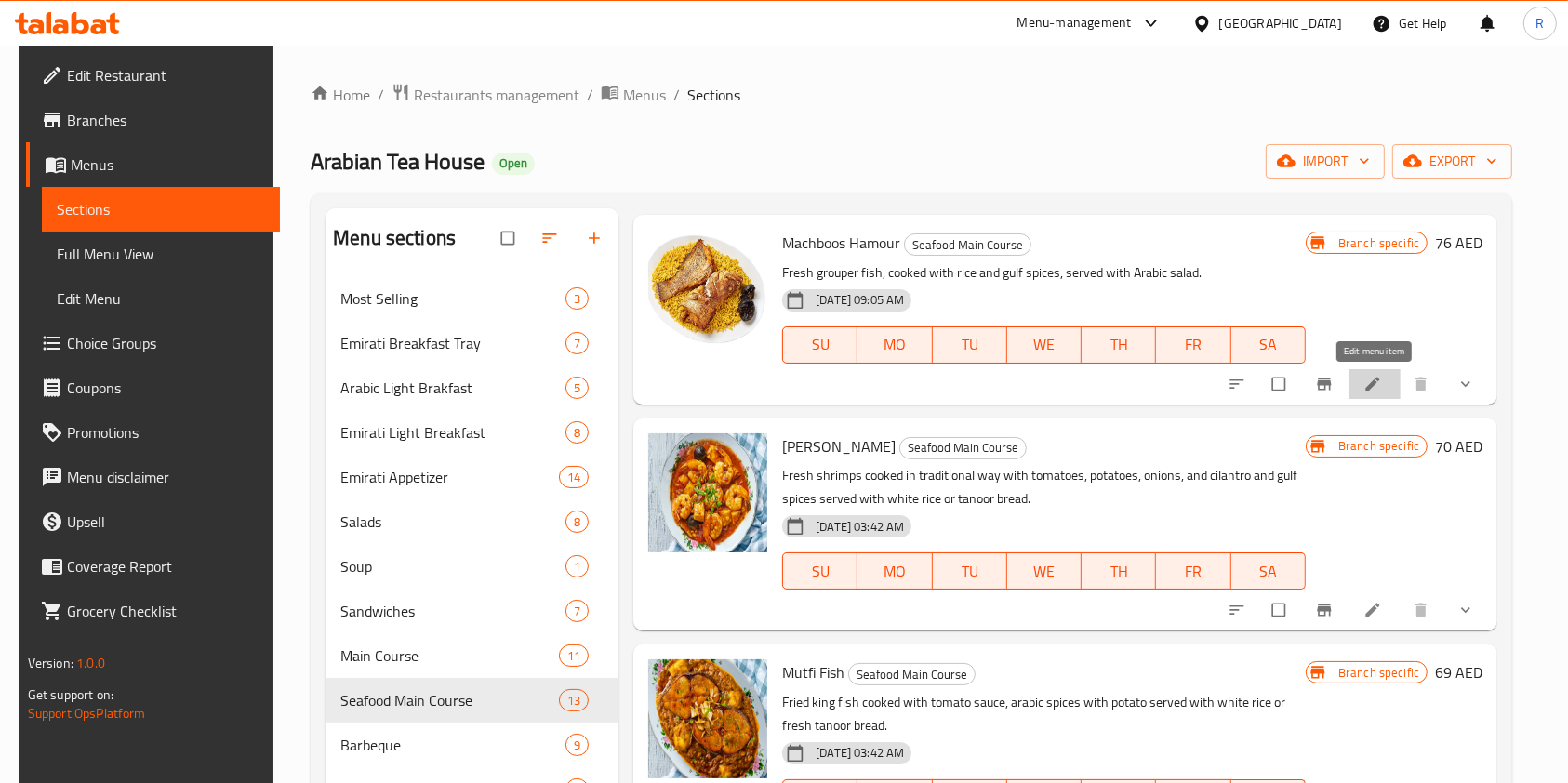
click at [1370, 384] on icon at bounding box center [1373, 383] width 14 height 14
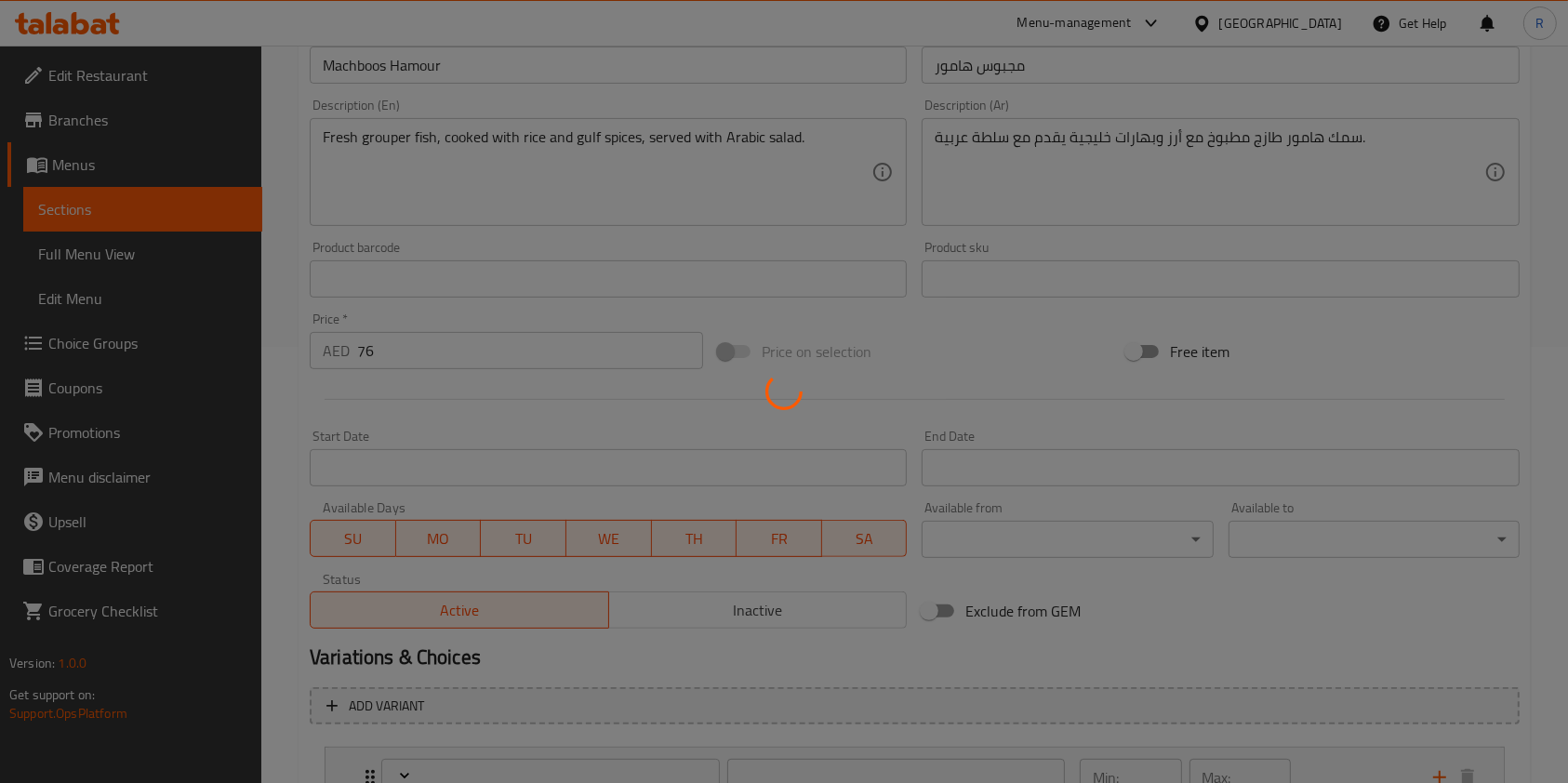
type input "مشروبات باردة"
type input "0"
type input "8"
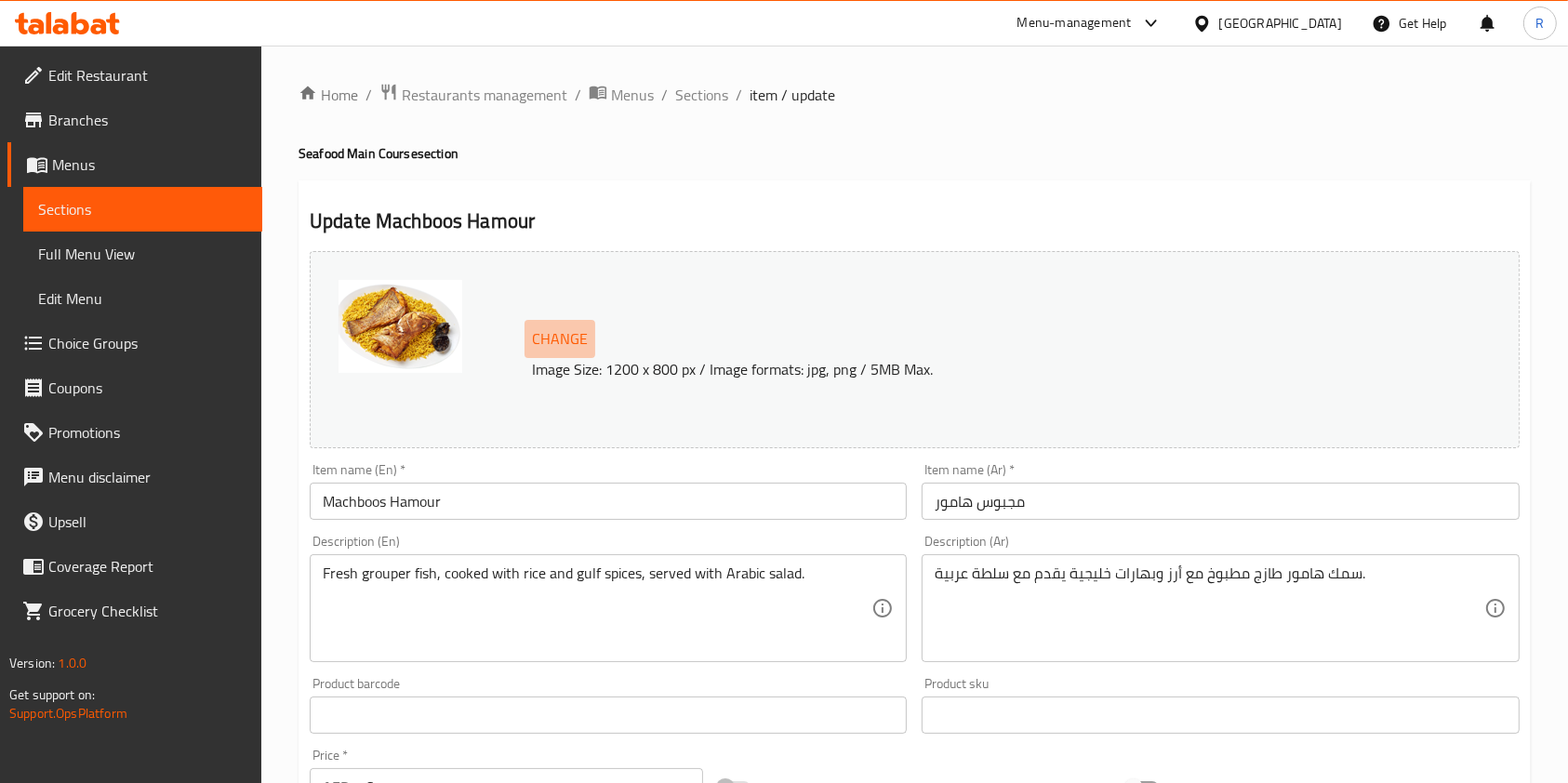
click at [560, 338] on span "Change" at bounding box center [560, 339] width 56 height 27
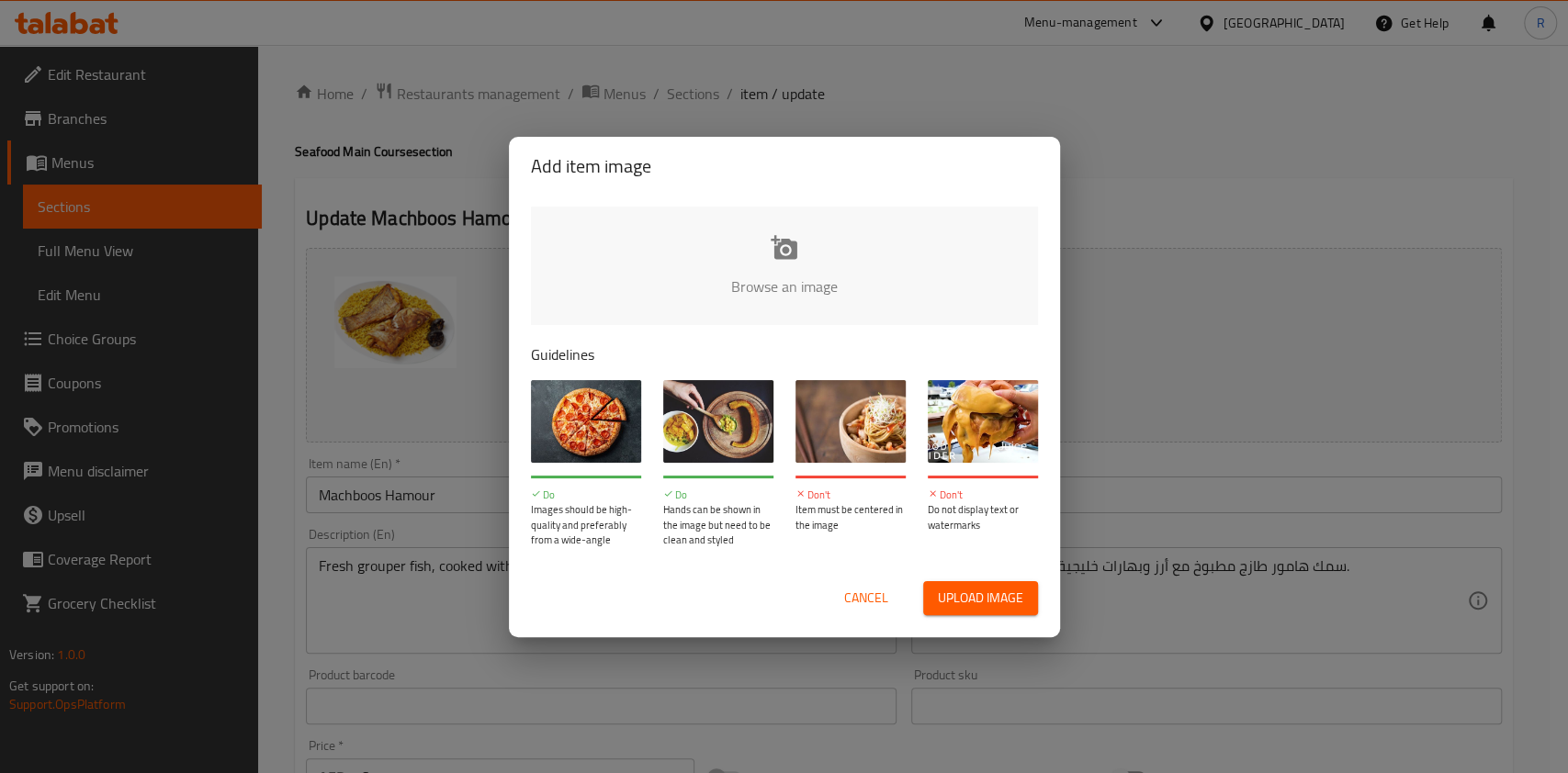
click at [976, 584] on button "Upload image" at bounding box center [980, 598] width 115 height 34
click at [857, 589] on span "Cancel" at bounding box center [865, 598] width 44 height 23
